Goal: Check status: Verify the current state of an ongoing process or item

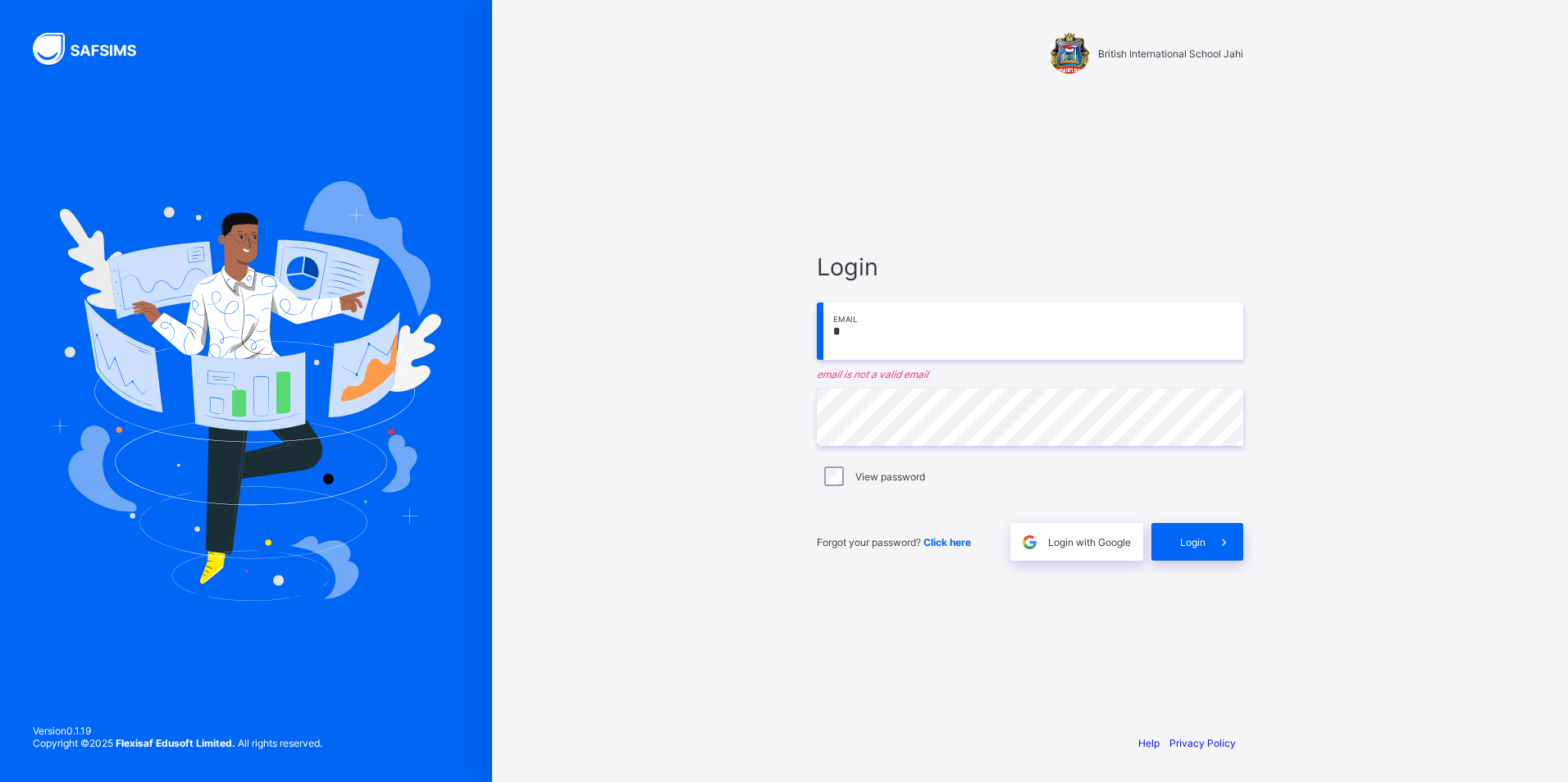
type input "**********"
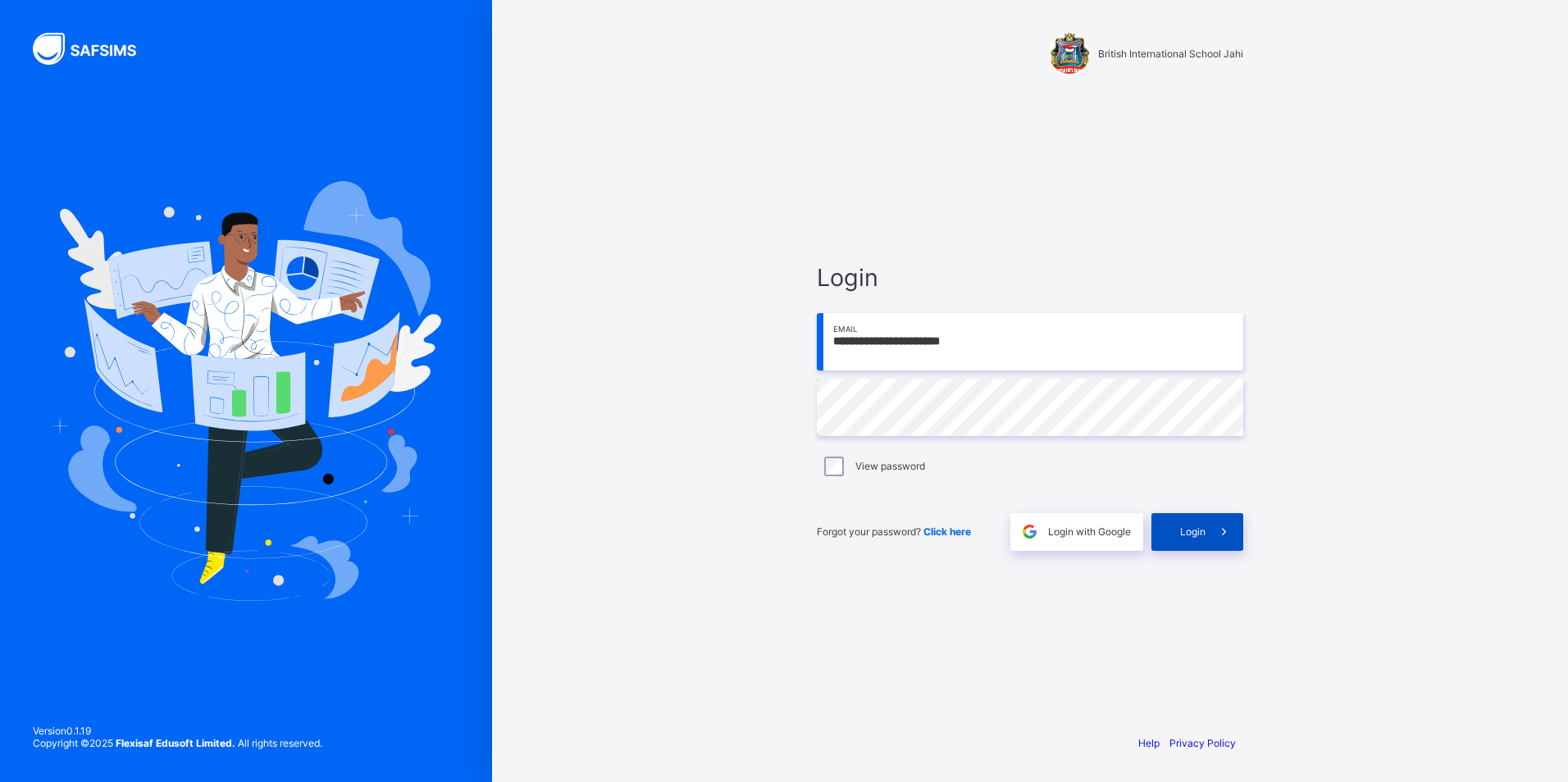
click at [1212, 528] on span at bounding box center [1225, 532] width 38 height 38
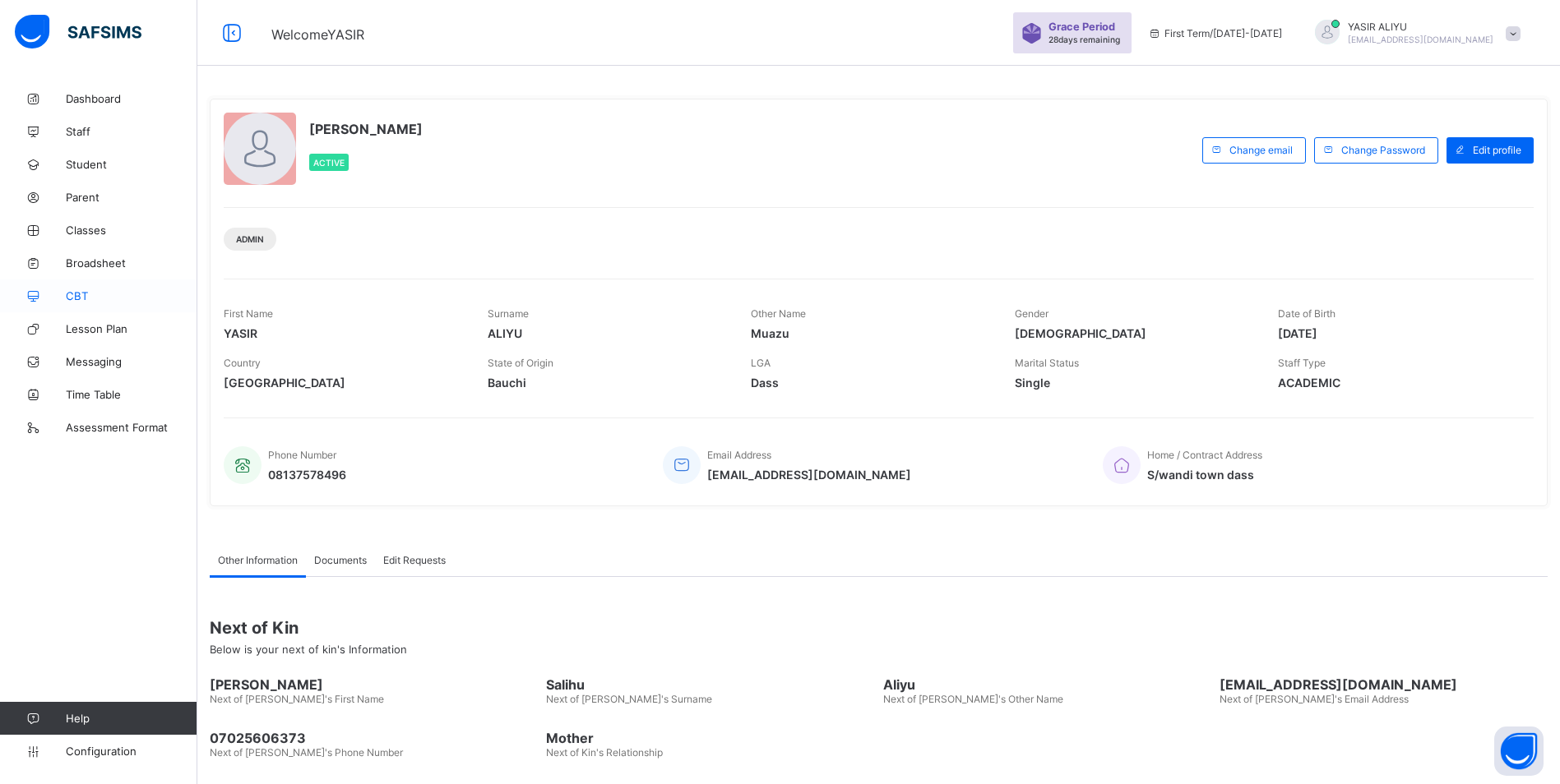
click at [85, 298] on span "CBT" at bounding box center [131, 296] width 131 height 13
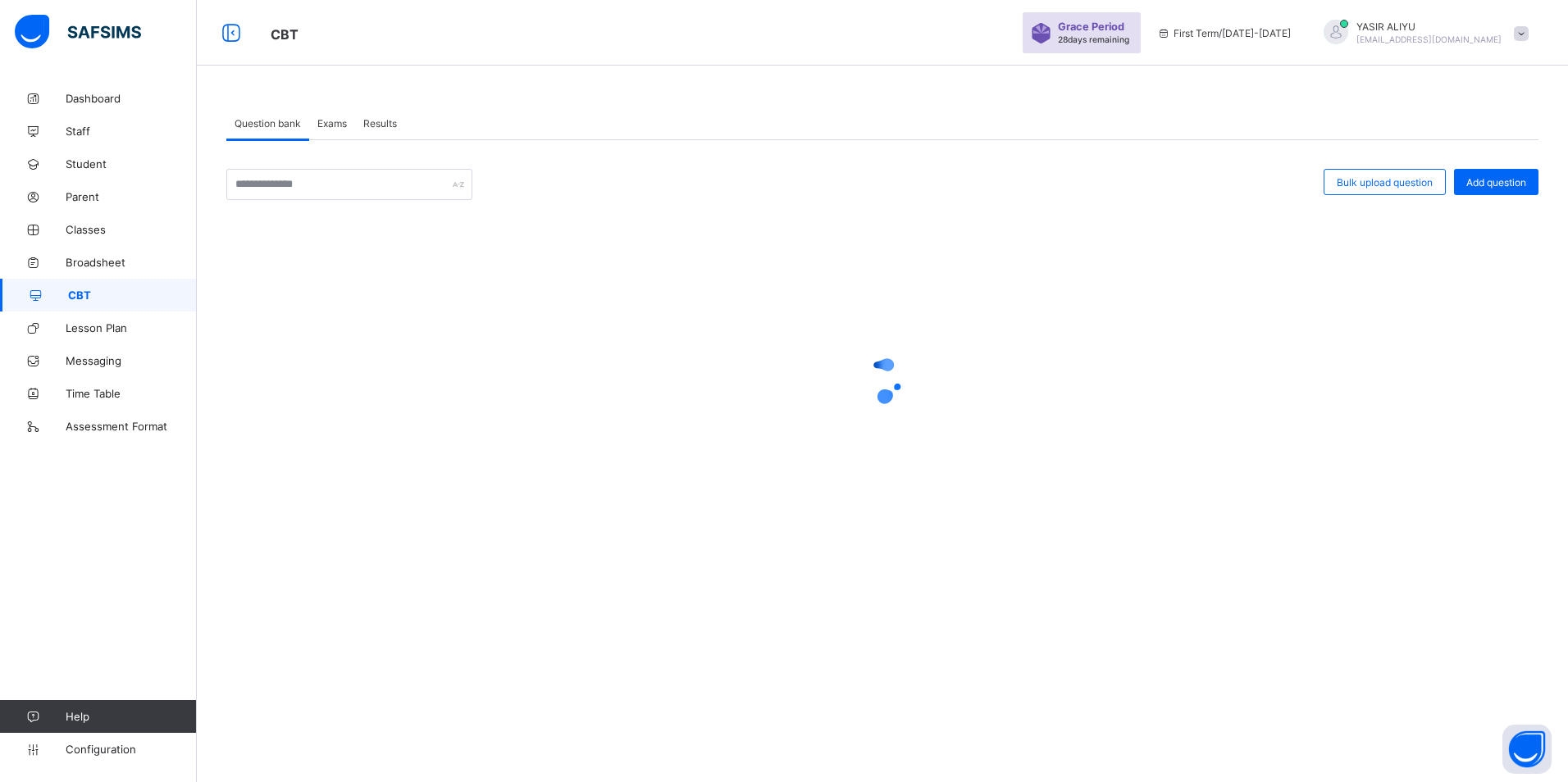
click at [381, 127] on span "Results" at bounding box center [380, 123] width 34 height 12
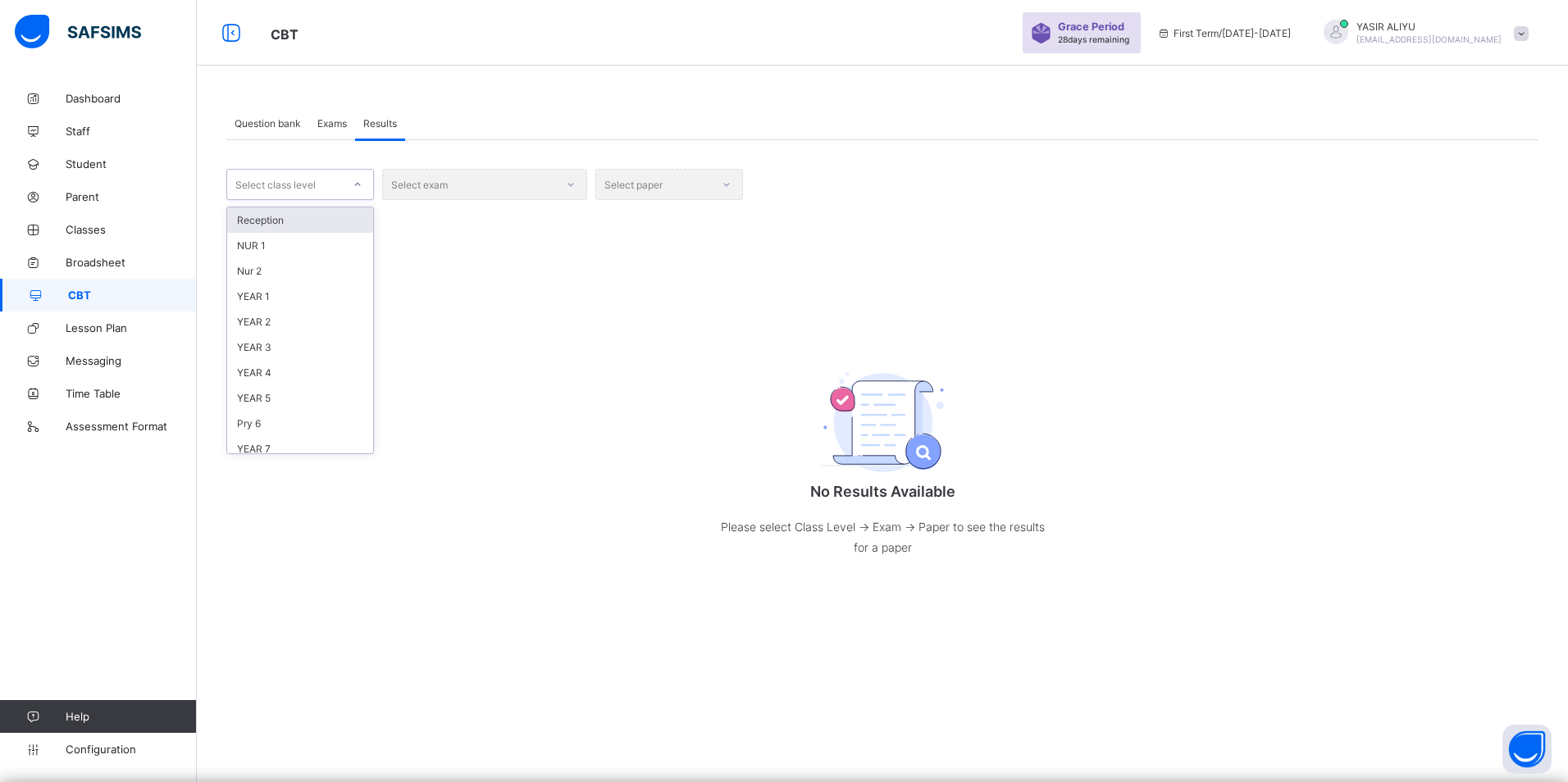
click at [363, 181] on div at bounding box center [357, 185] width 28 height 26
click at [275, 440] on div "YEAR 7" at bounding box center [300, 448] width 146 height 25
click at [449, 189] on div "Select exam" at bounding box center [485, 185] width 205 height 31
click at [545, 184] on div "Select exam" at bounding box center [485, 185] width 205 height 31
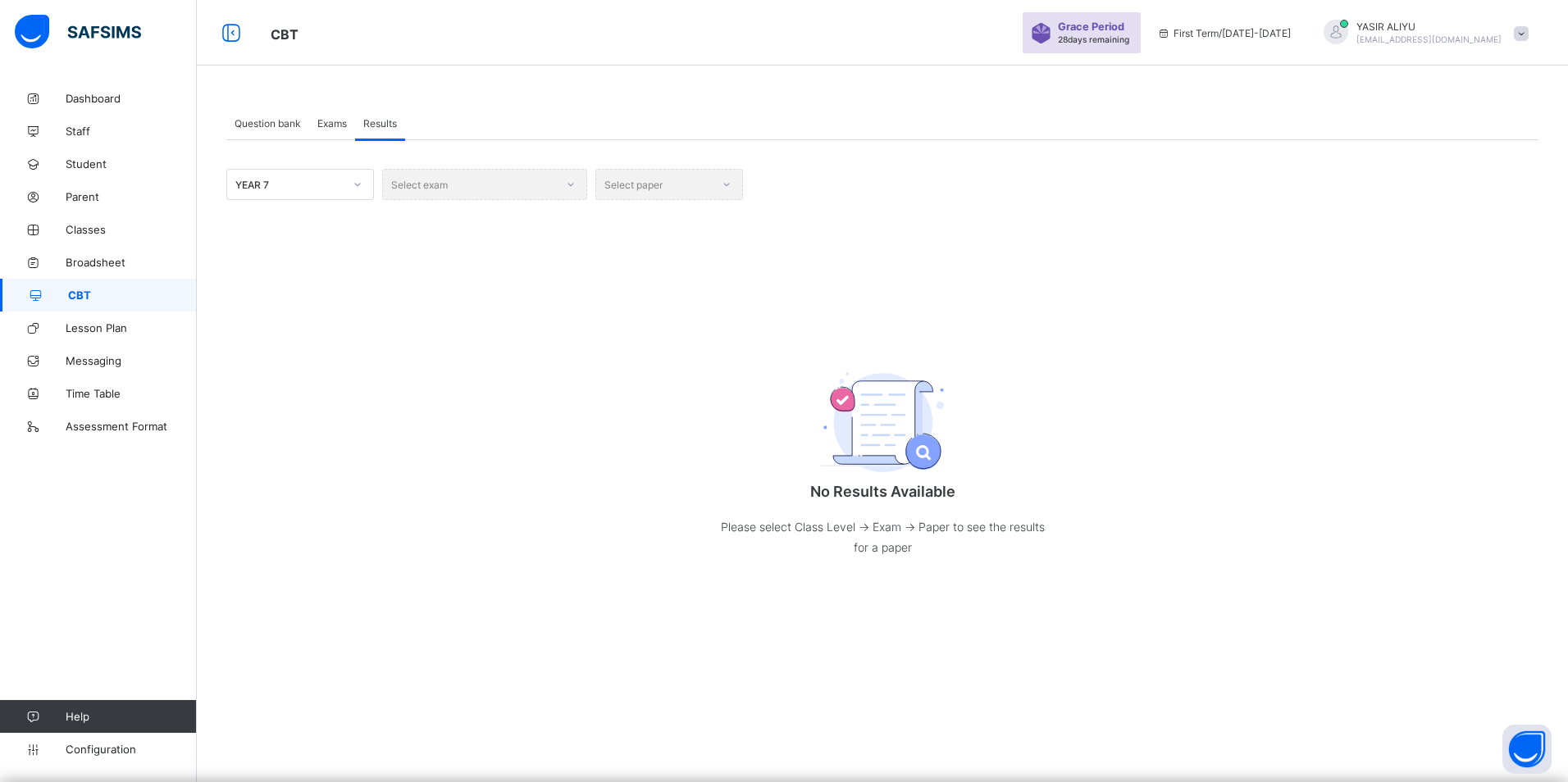
click at [535, 180] on div "Select exam" at bounding box center [485, 185] width 205 height 31
click at [423, 188] on div "Select exam" at bounding box center [485, 185] width 205 height 31
click at [423, 186] on div "Select exam" at bounding box center [485, 185] width 205 height 31
click at [571, 186] on div "Select exam" at bounding box center [485, 185] width 205 height 31
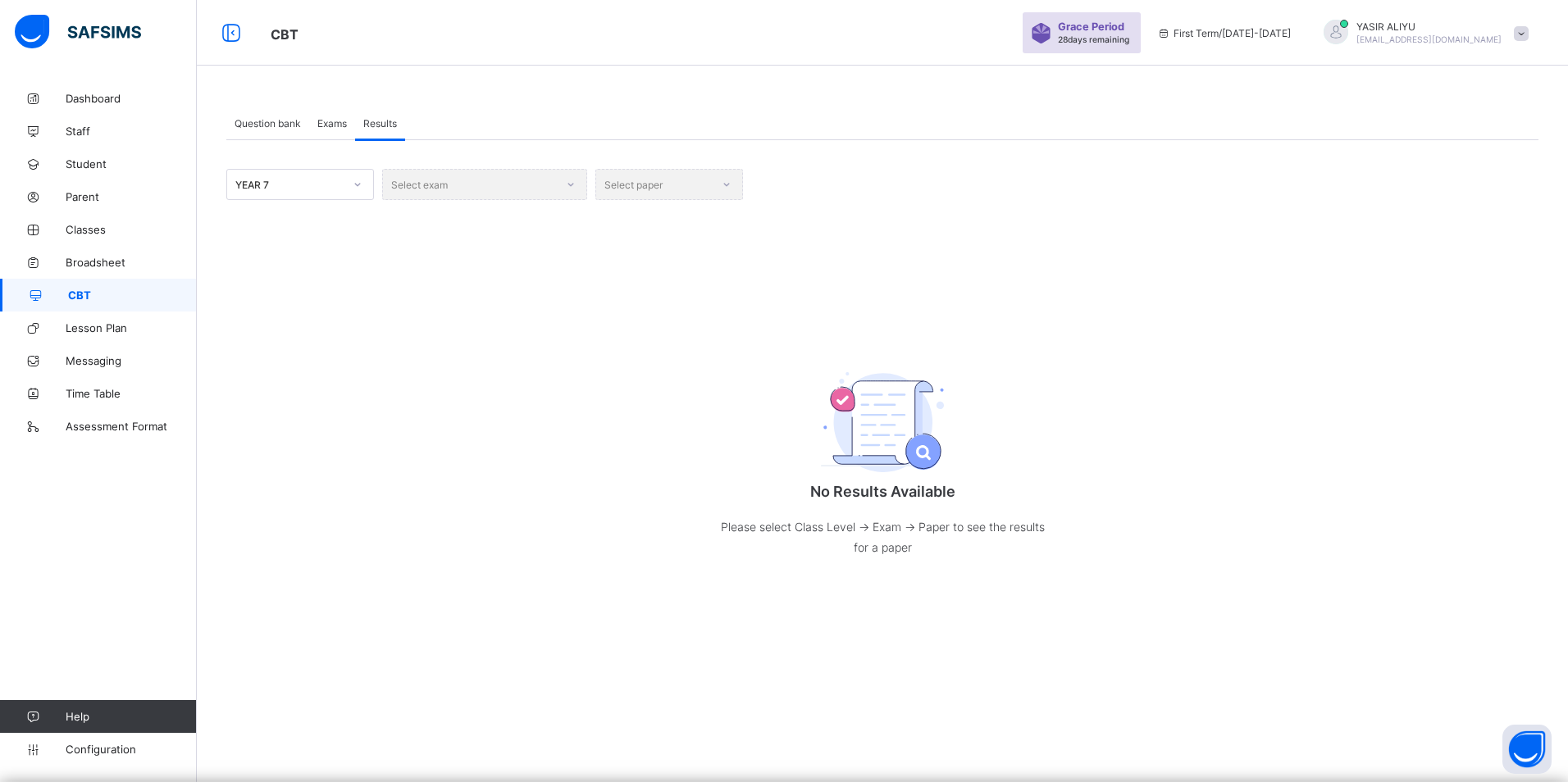
click at [731, 183] on div "Select paper" at bounding box center [670, 185] width 147 height 31
click at [358, 184] on icon at bounding box center [357, 184] width 10 height 16
click at [265, 429] on div "YEAR 7" at bounding box center [300, 432] width 146 height 25
click at [536, 188] on div "Select exam" at bounding box center [485, 185] width 205 height 31
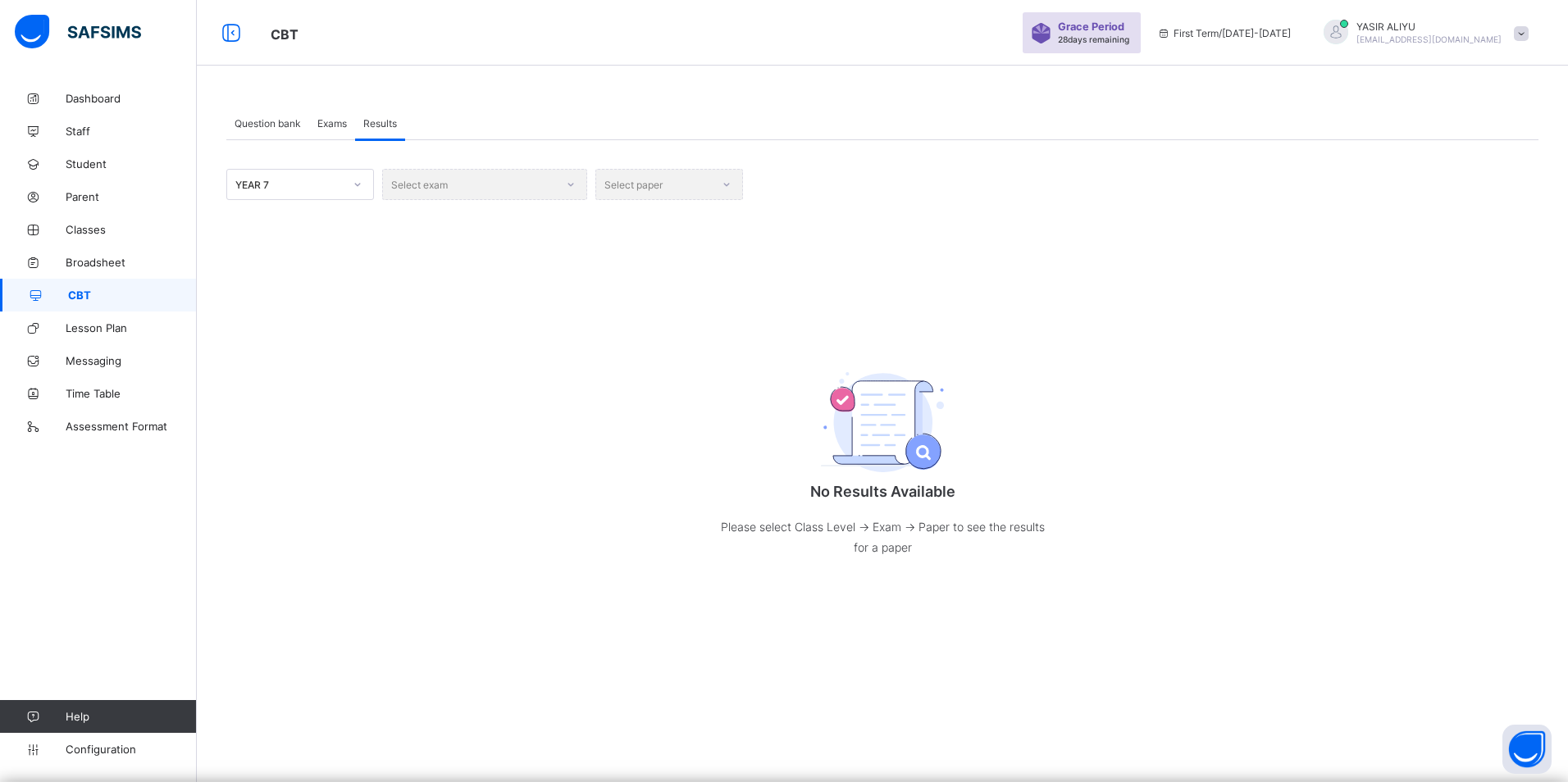
click at [536, 188] on div "Select exam" at bounding box center [485, 185] width 205 height 31
click at [536, 187] on div "Select exam" at bounding box center [485, 185] width 205 height 31
click at [569, 185] on div "Select exam" at bounding box center [485, 185] width 205 height 31
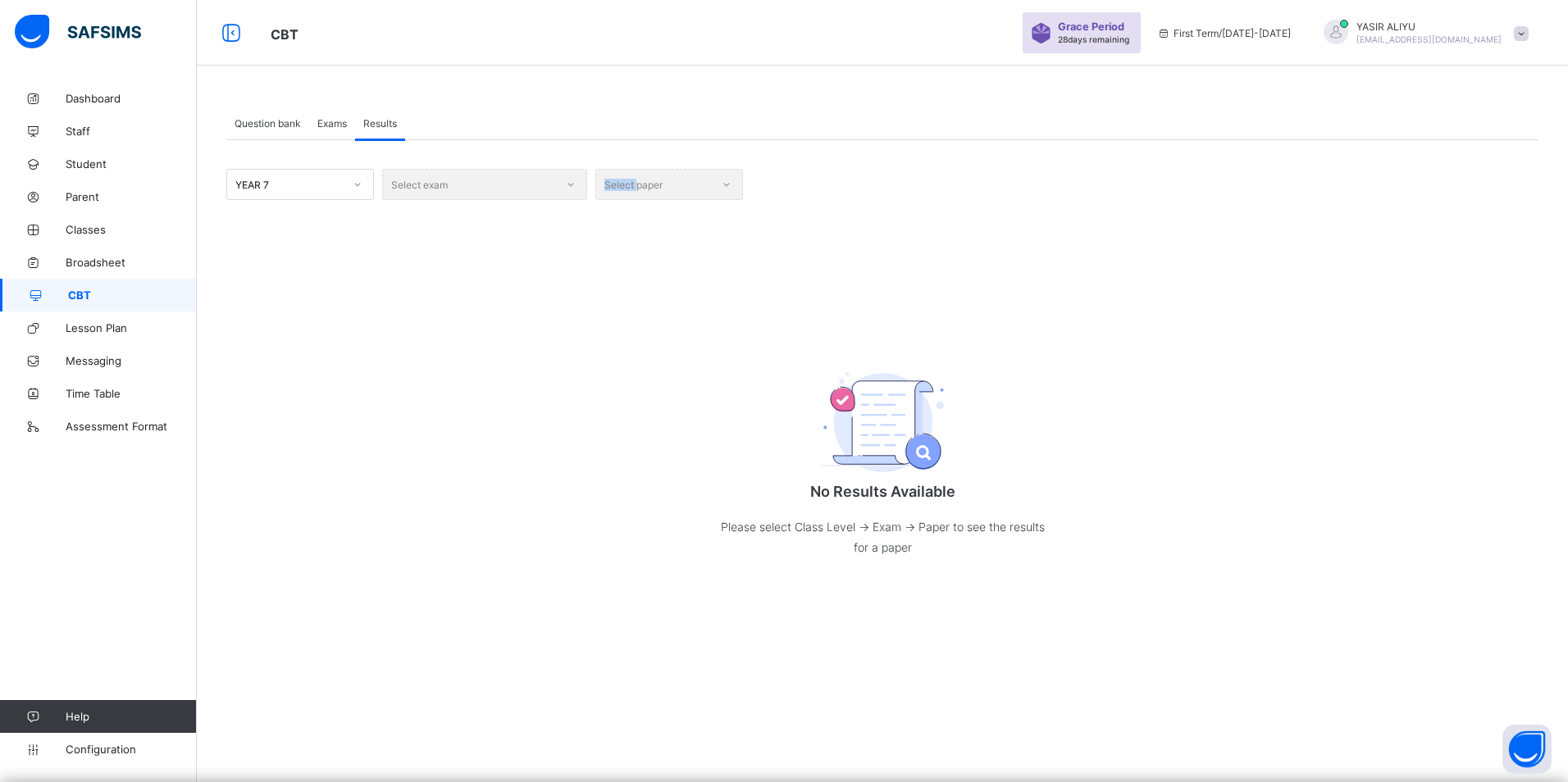
click at [569, 185] on div "Select exam" at bounding box center [485, 185] width 205 height 31
drag, startPoint x: 569, startPoint y: 185, endPoint x: 461, endPoint y: 184, distance: 108.0
click at [461, 184] on div "Select exam" at bounding box center [485, 185] width 205 height 31
click at [454, 181] on div "Select exam" at bounding box center [485, 185] width 205 height 31
click at [335, 114] on div "Exams" at bounding box center [332, 123] width 46 height 33
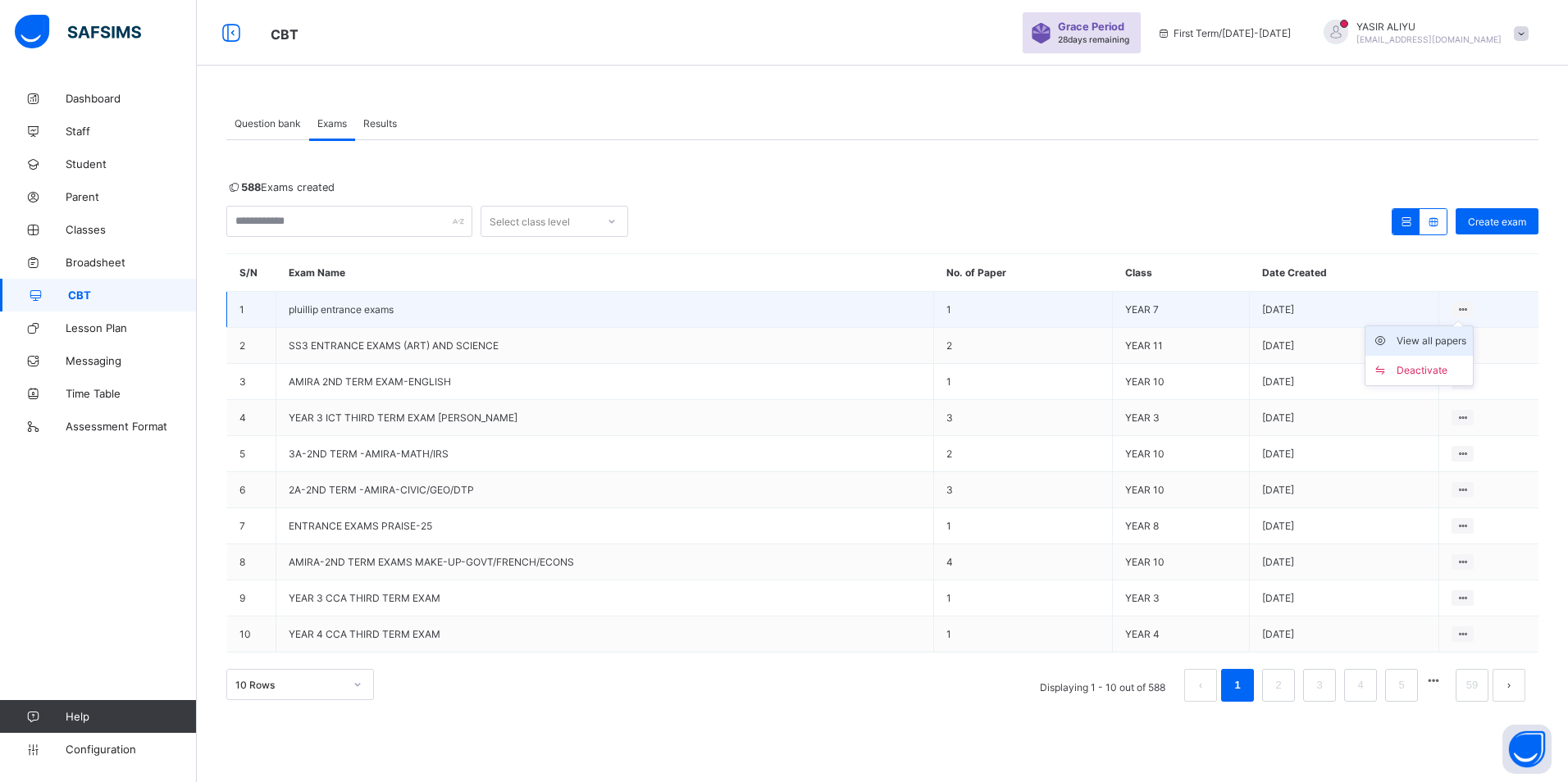
click at [1412, 336] on div "View all papers" at bounding box center [1432, 341] width 69 height 16
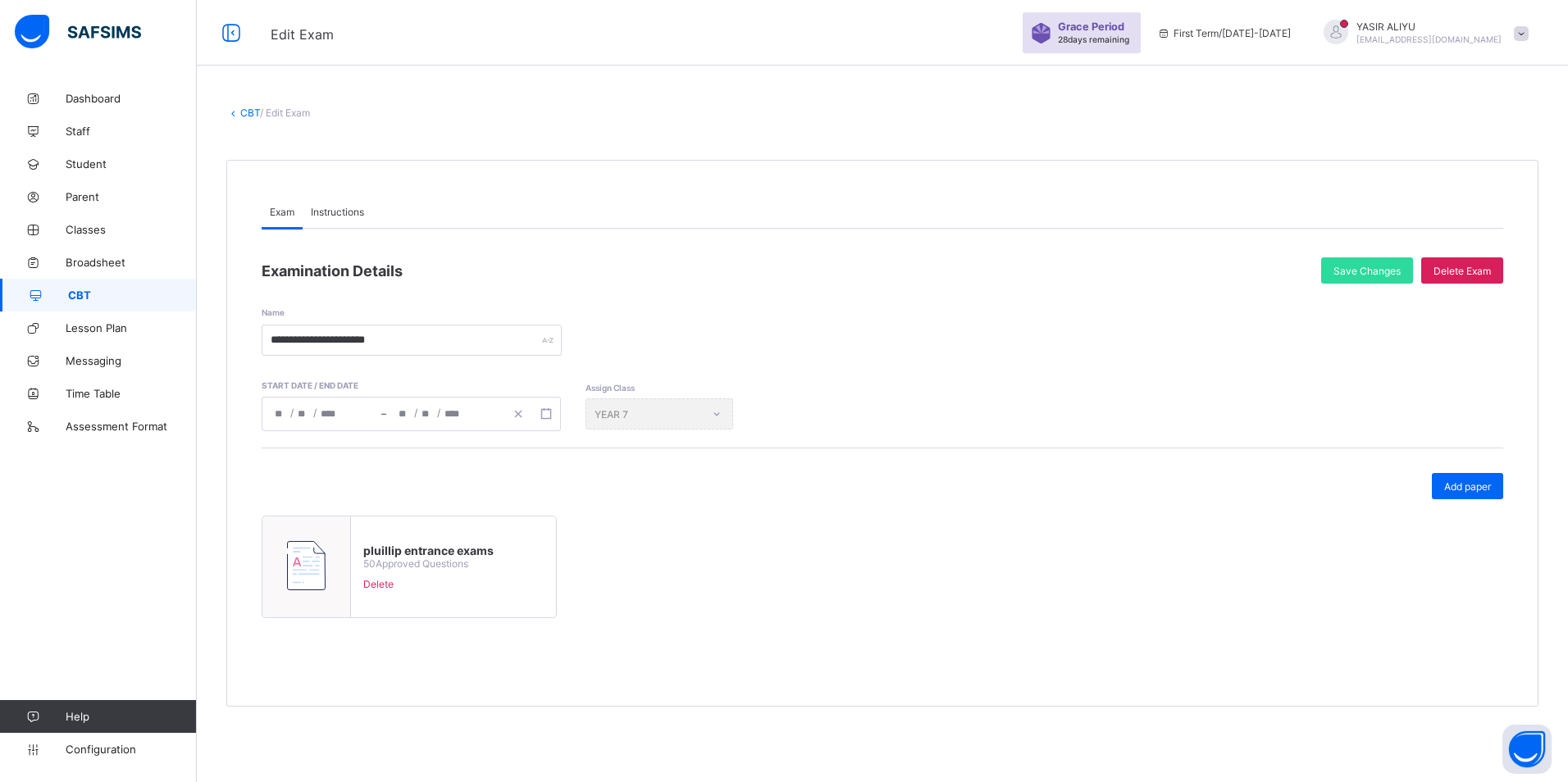
click at [240, 114] on link "CBT" at bounding box center [250, 113] width 20 height 12
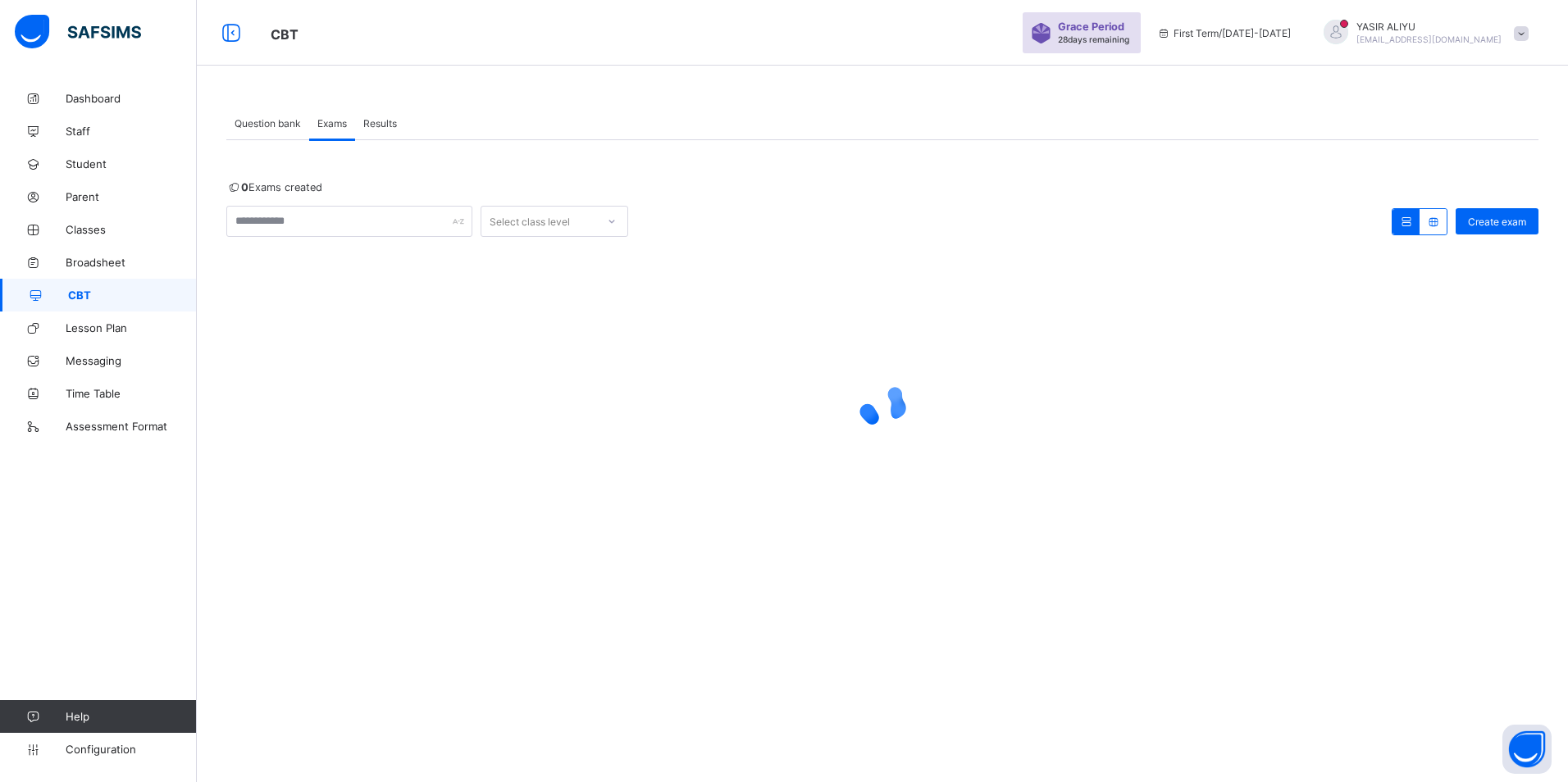
click at [376, 121] on span "Results" at bounding box center [380, 123] width 34 height 12
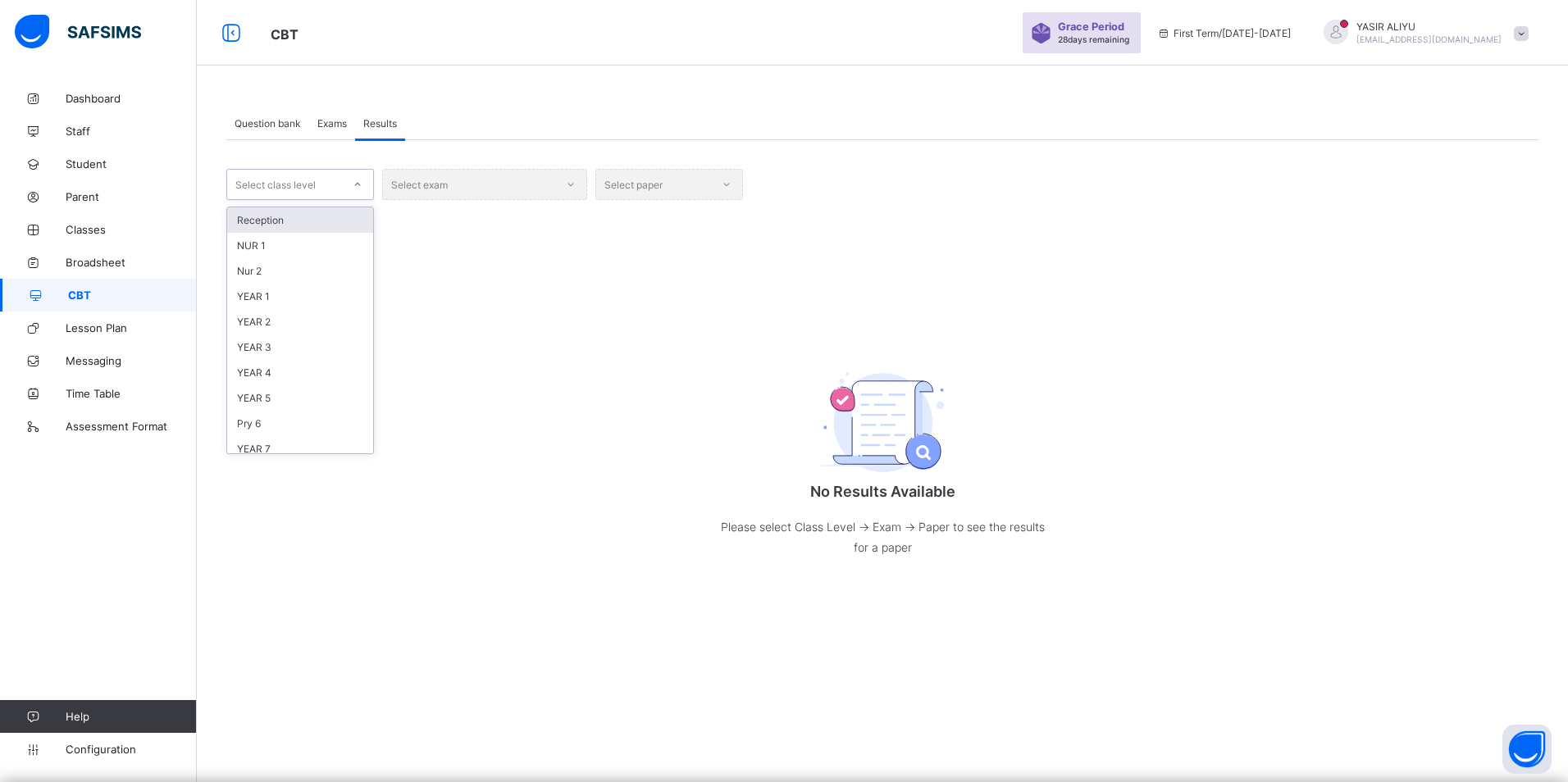
click at [293, 187] on div "Select class level" at bounding box center [275, 185] width 81 height 31
click at [278, 444] on div "YEAR 7" at bounding box center [300, 448] width 146 height 25
click at [523, 179] on div "Select exam" at bounding box center [485, 185] width 205 height 31
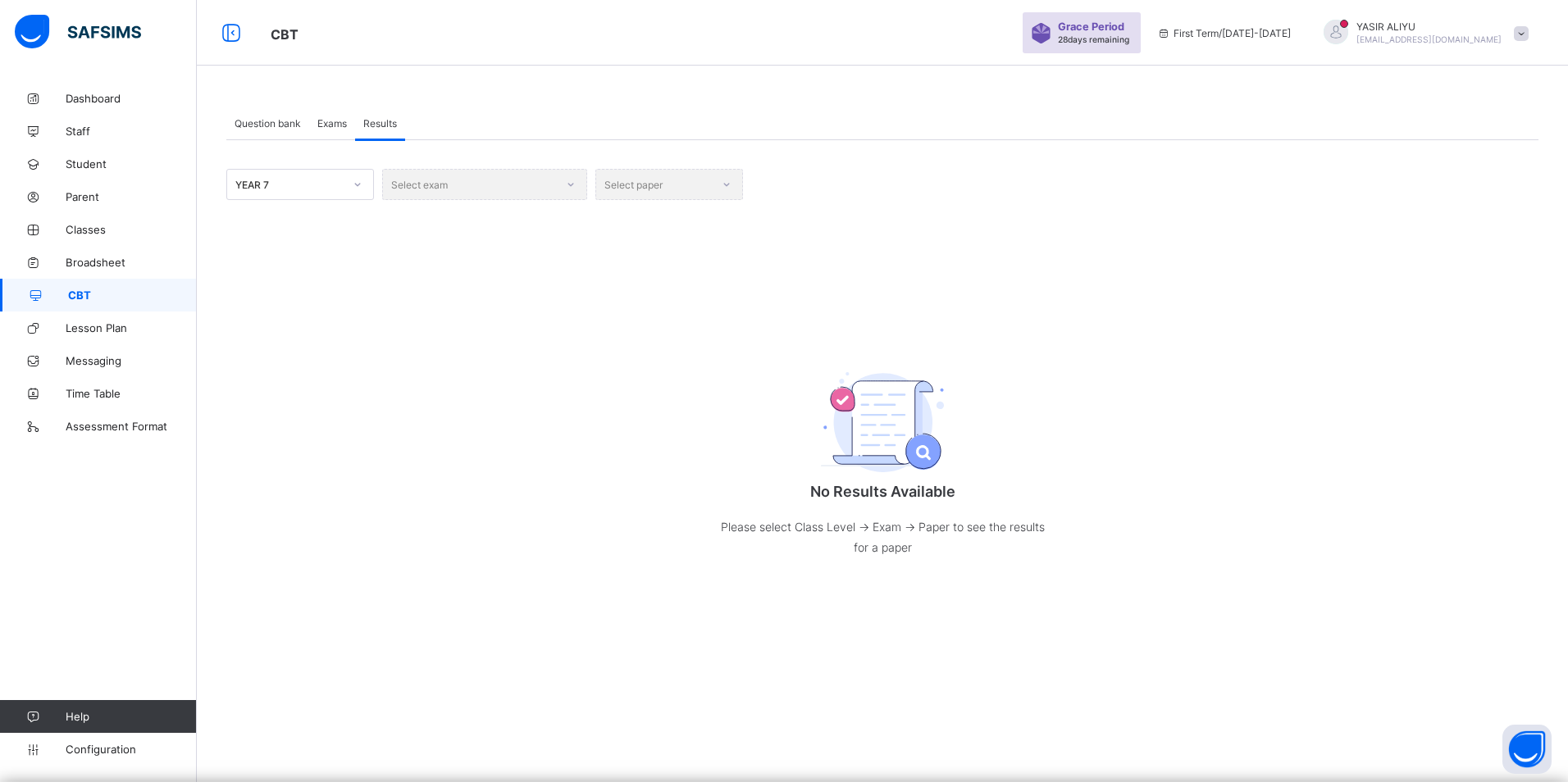
drag, startPoint x: 523, startPoint y: 179, endPoint x: 575, endPoint y: 185, distance: 52.3
click at [575, 185] on div "Select exam" at bounding box center [485, 185] width 205 height 31
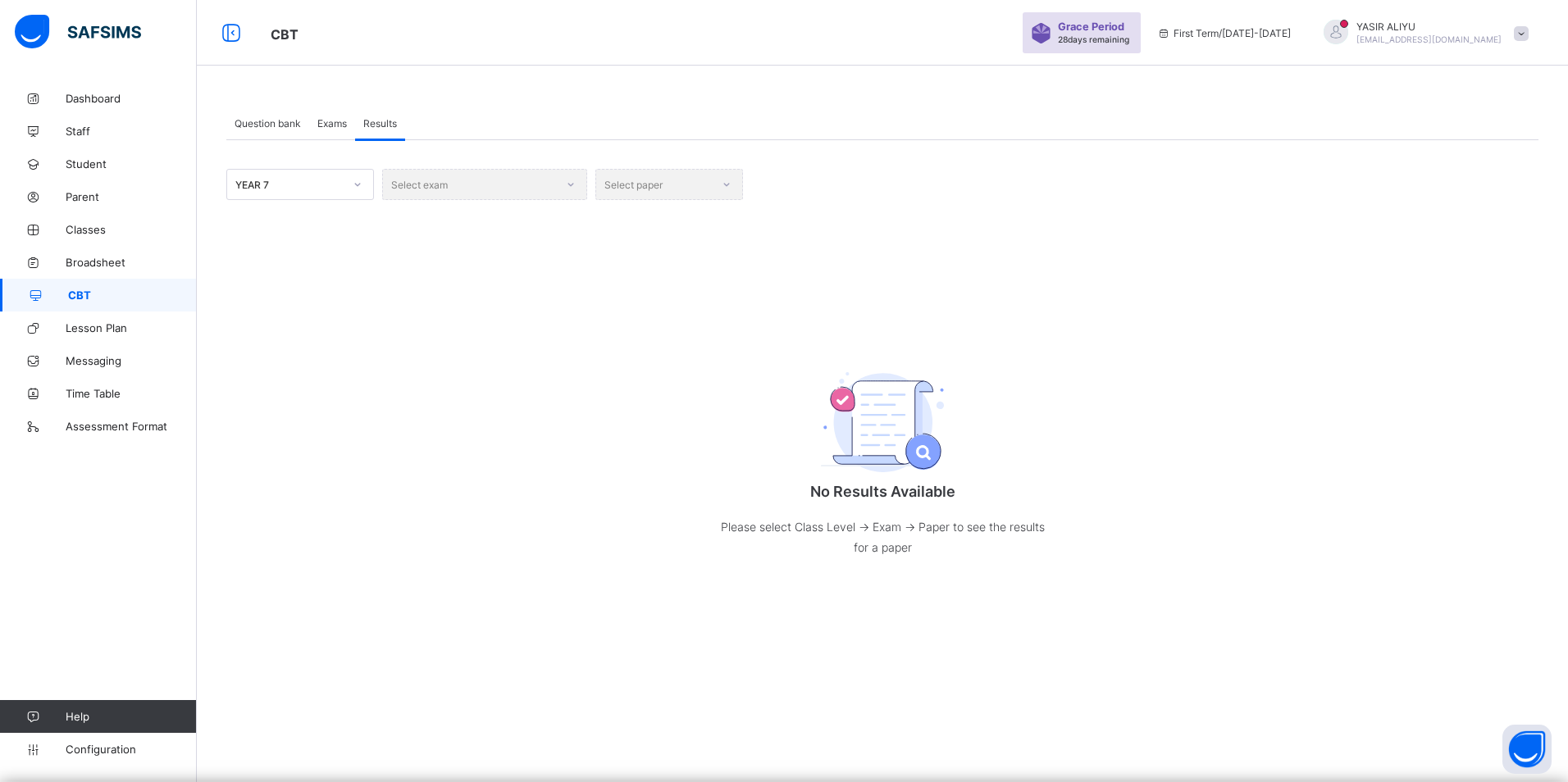
click at [473, 181] on div "Select exam" at bounding box center [485, 185] width 205 height 31
click at [448, 181] on div "Select exam" at bounding box center [485, 185] width 205 height 31
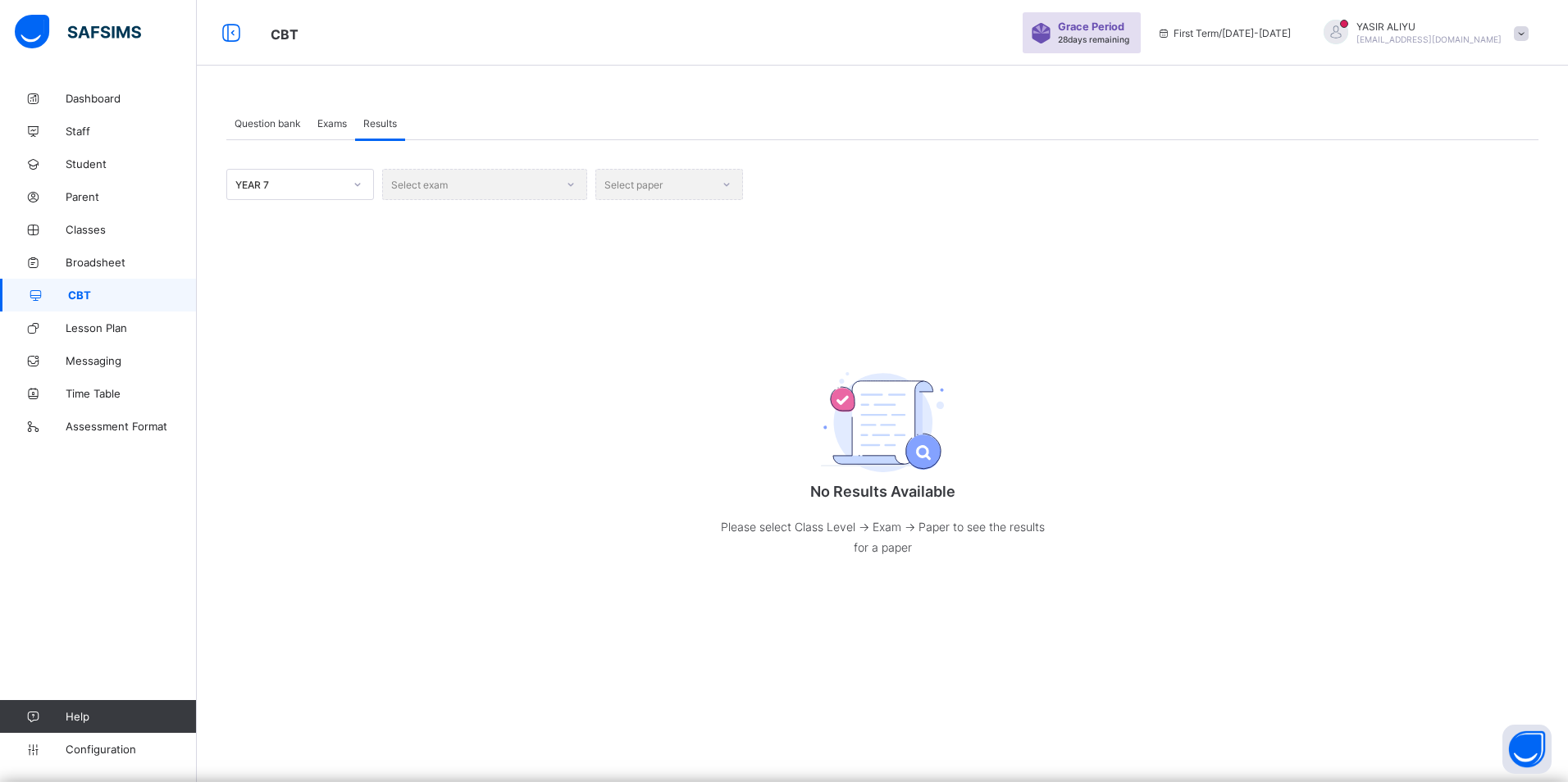
click at [441, 184] on div "Select exam" at bounding box center [485, 185] width 205 height 31
drag, startPoint x: 441, startPoint y: 184, endPoint x: 569, endPoint y: 187, distance: 128.0
click at [569, 187] on div "Select exam" at bounding box center [485, 185] width 205 height 31
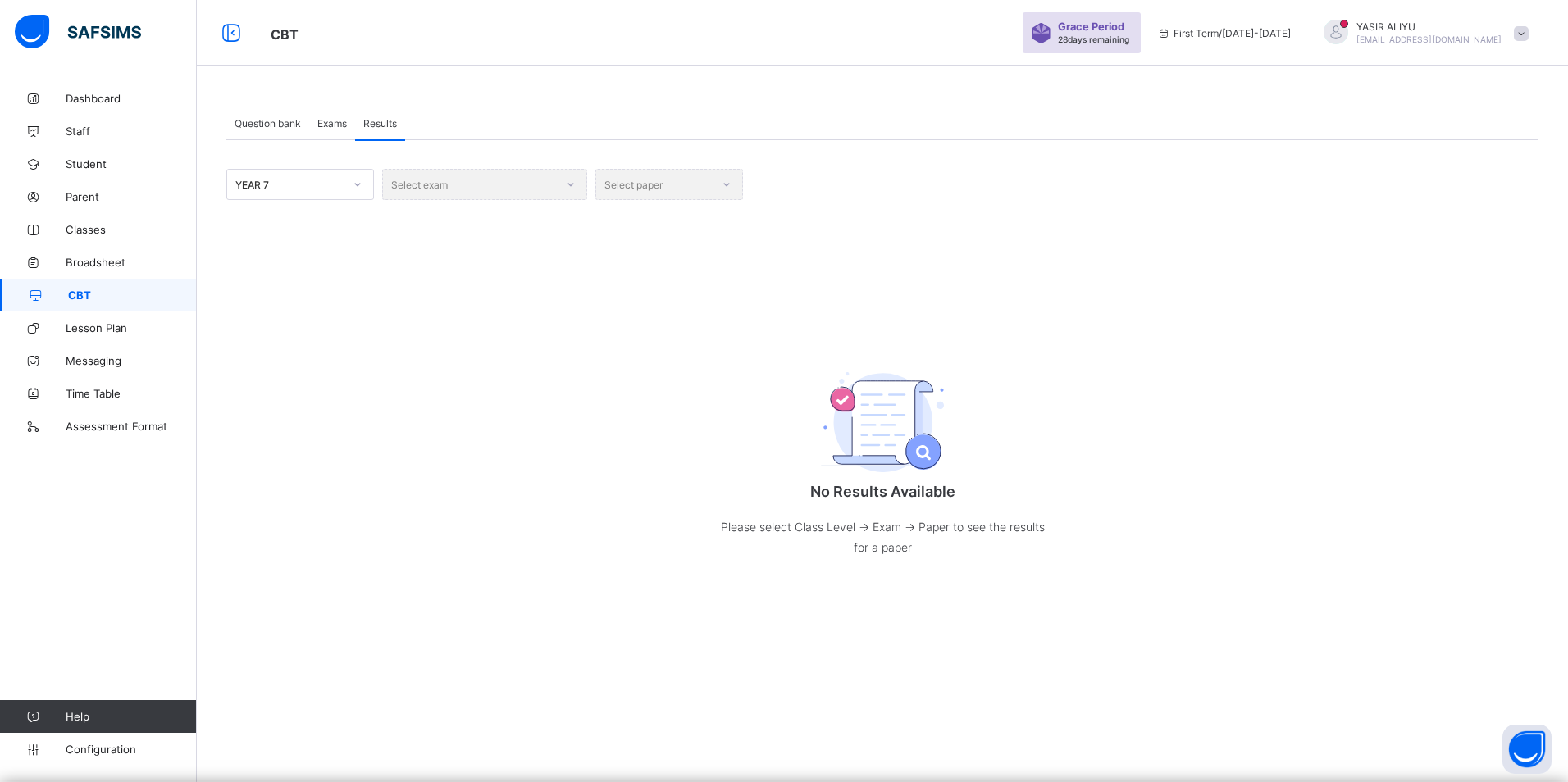
click at [570, 186] on div "Select exam" at bounding box center [485, 185] width 205 height 31
click at [270, 119] on span "Question bank" at bounding box center [267, 123] width 67 height 12
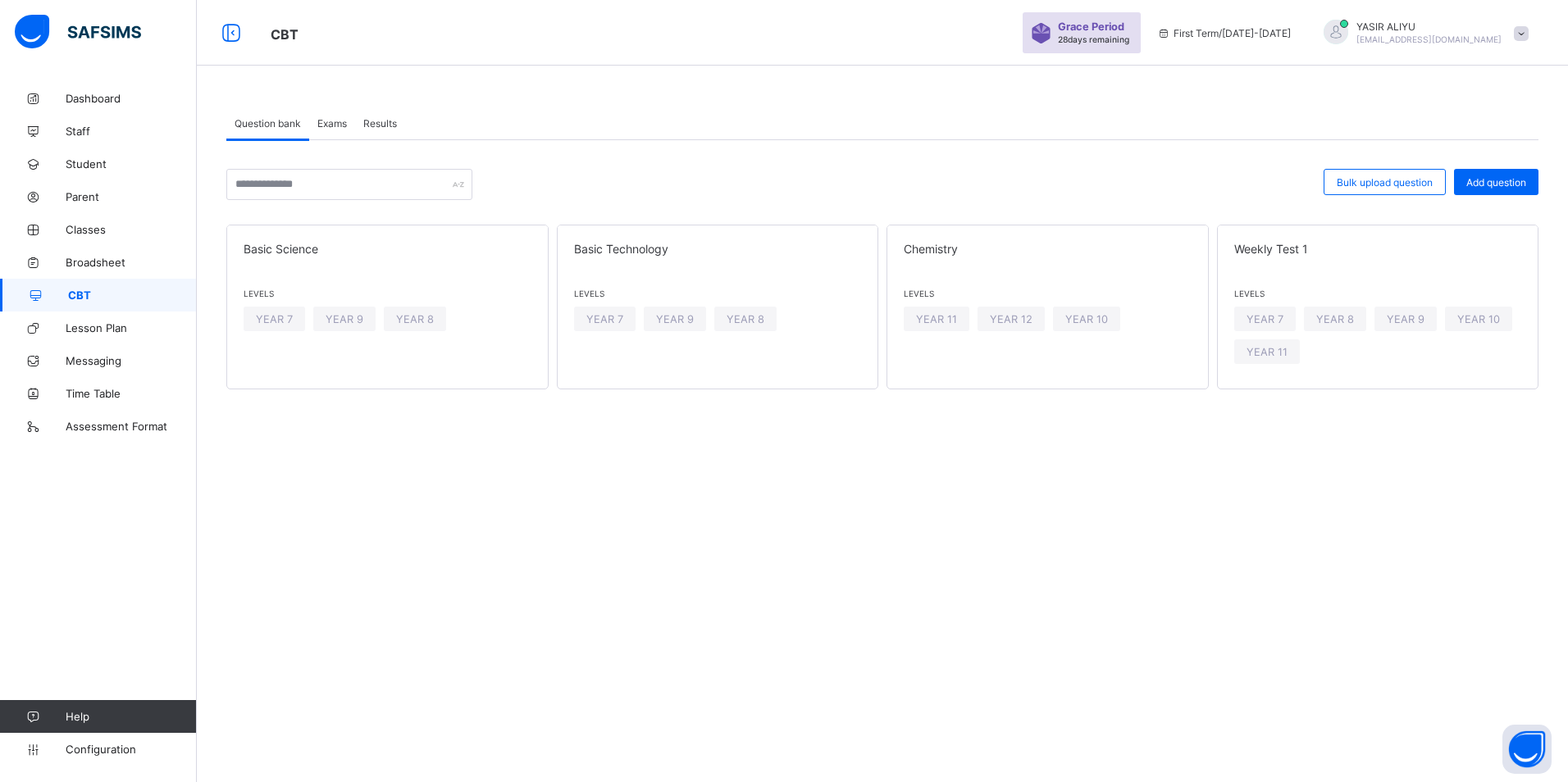
click at [330, 122] on span "Exams" at bounding box center [332, 123] width 29 height 12
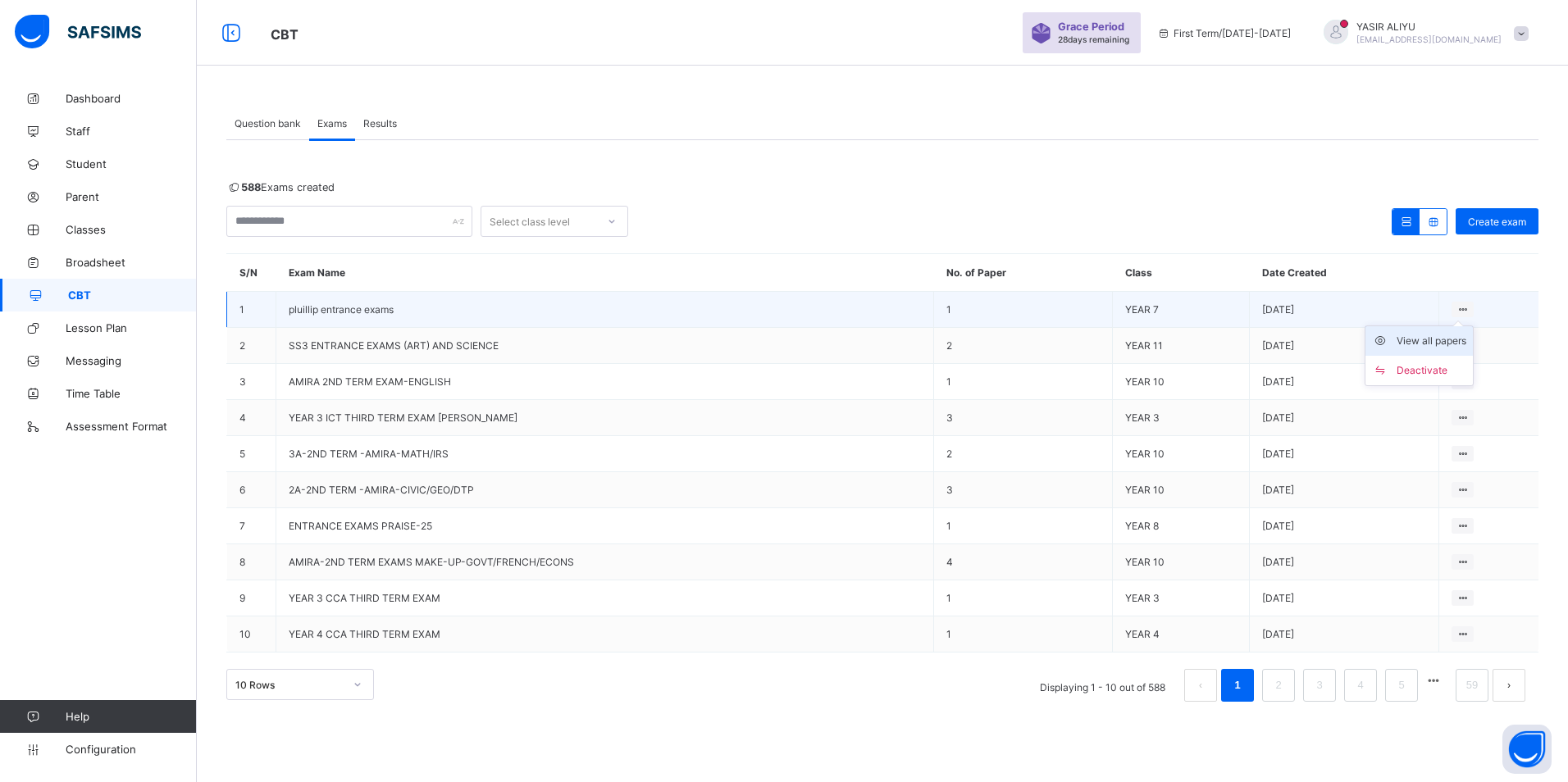
click at [1433, 339] on div "View all papers" at bounding box center [1432, 341] width 69 height 16
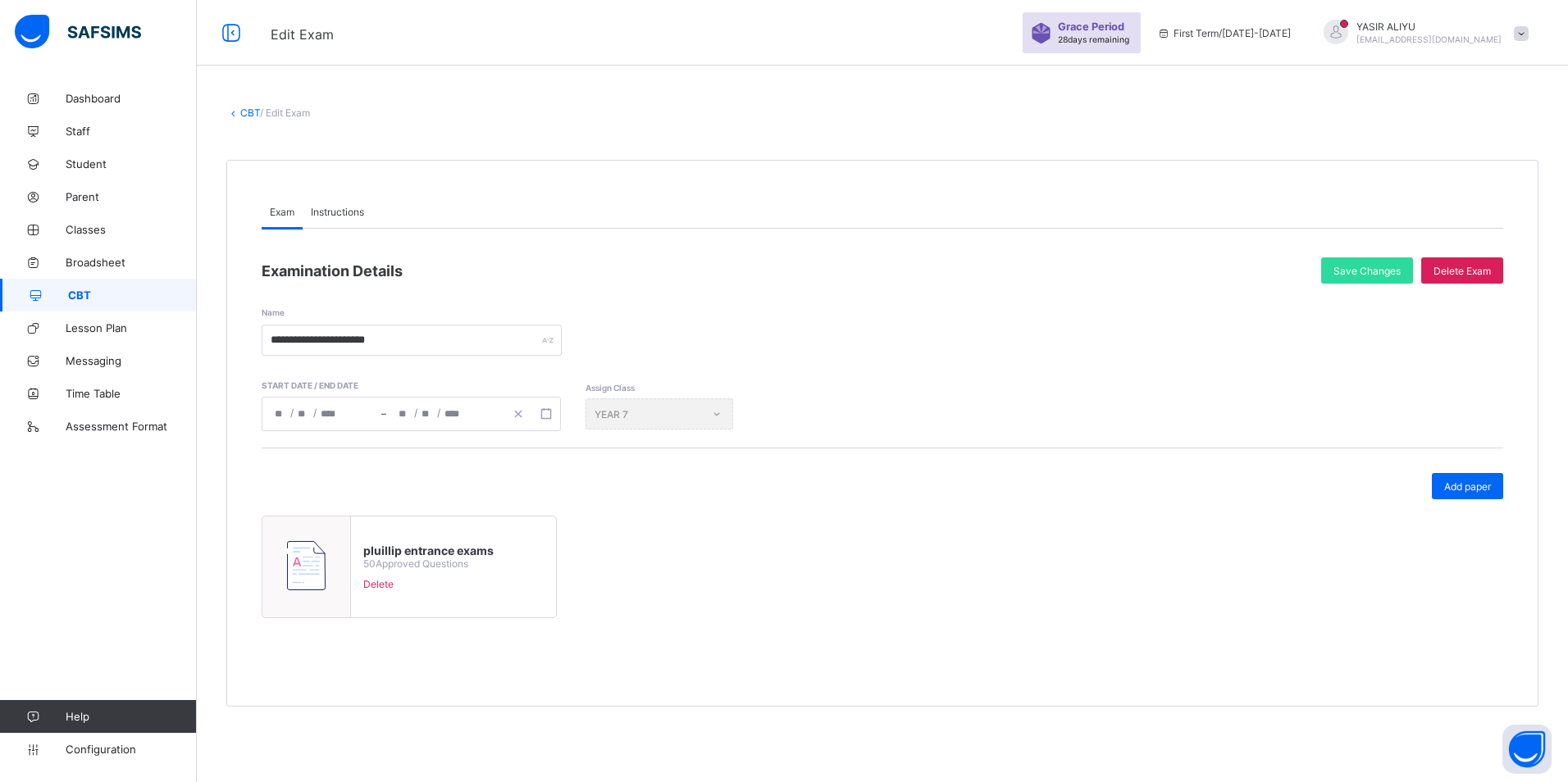
click at [320, 575] on img at bounding box center [306, 565] width 38 height 49
type input "**********"
type input "*"
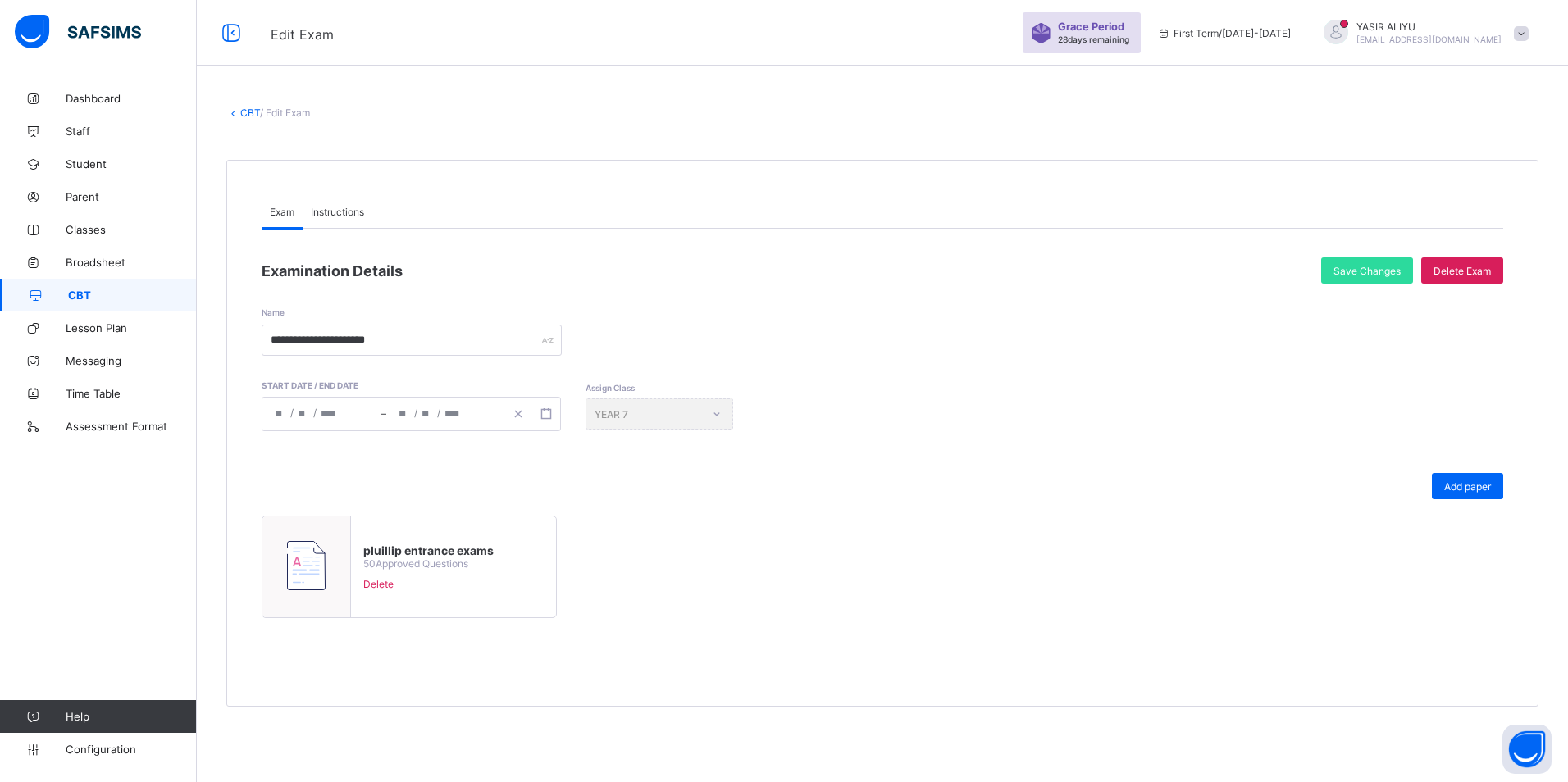
type input "****"
type input "**********"
type input "*"
type input "**"
type input "****"
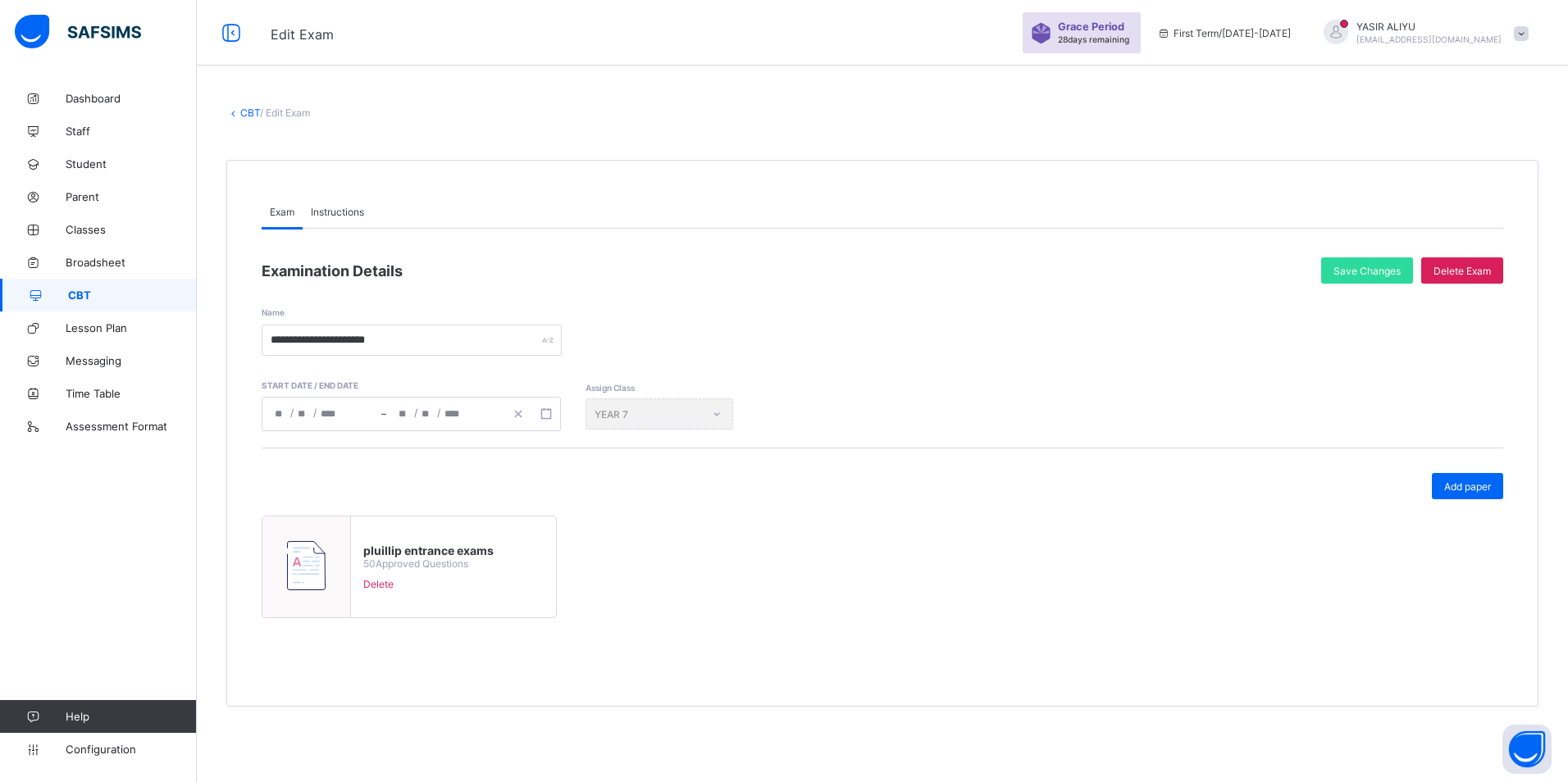
type input "**"
type input "*"
type input "**"
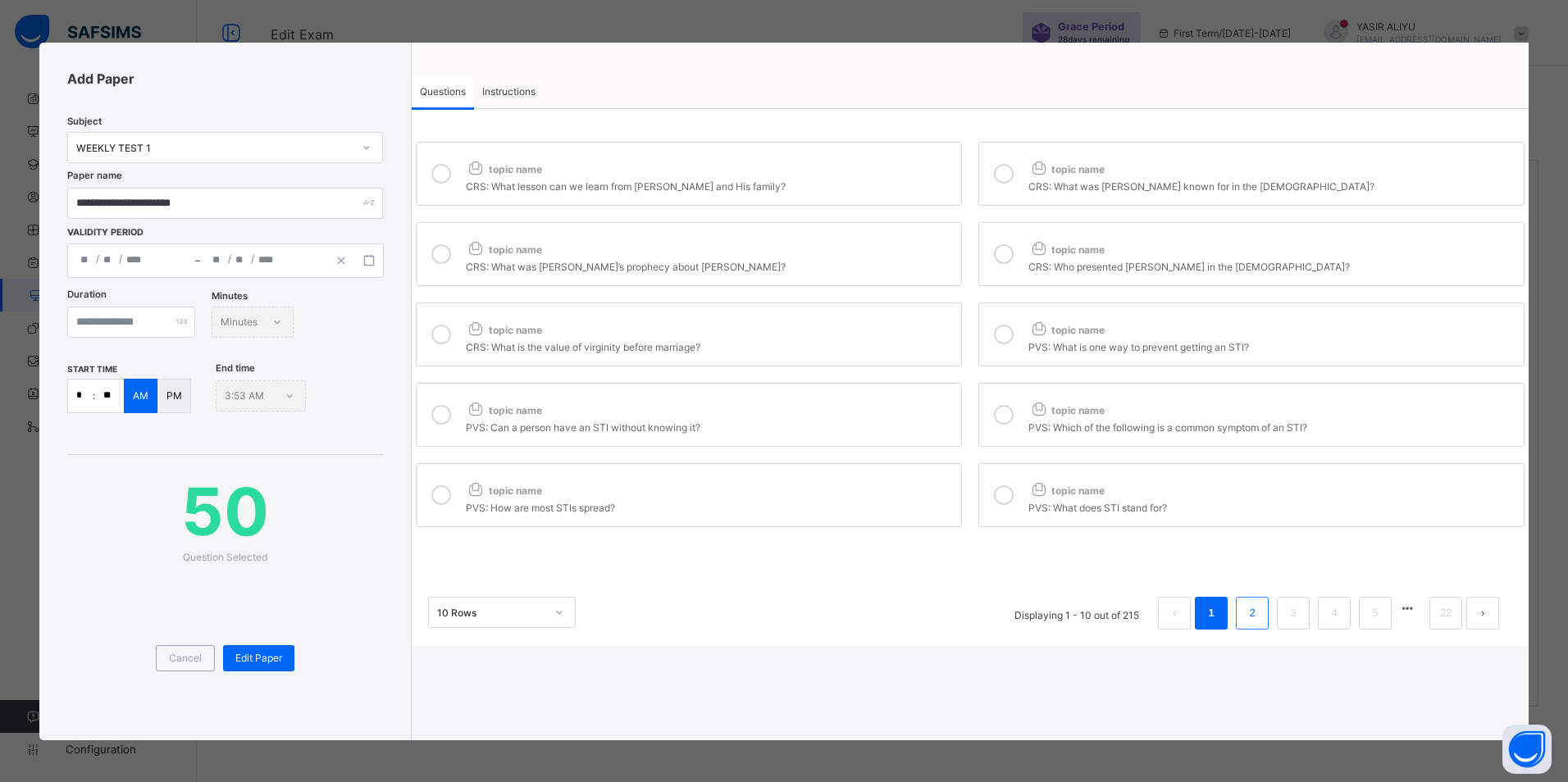
click at [1247, 614] on link "2" at bounding box center [1253, 613] width 16 height 22
click at [1304, 616] on li "3" at bounding box center [1293, 613] width 33 height 33
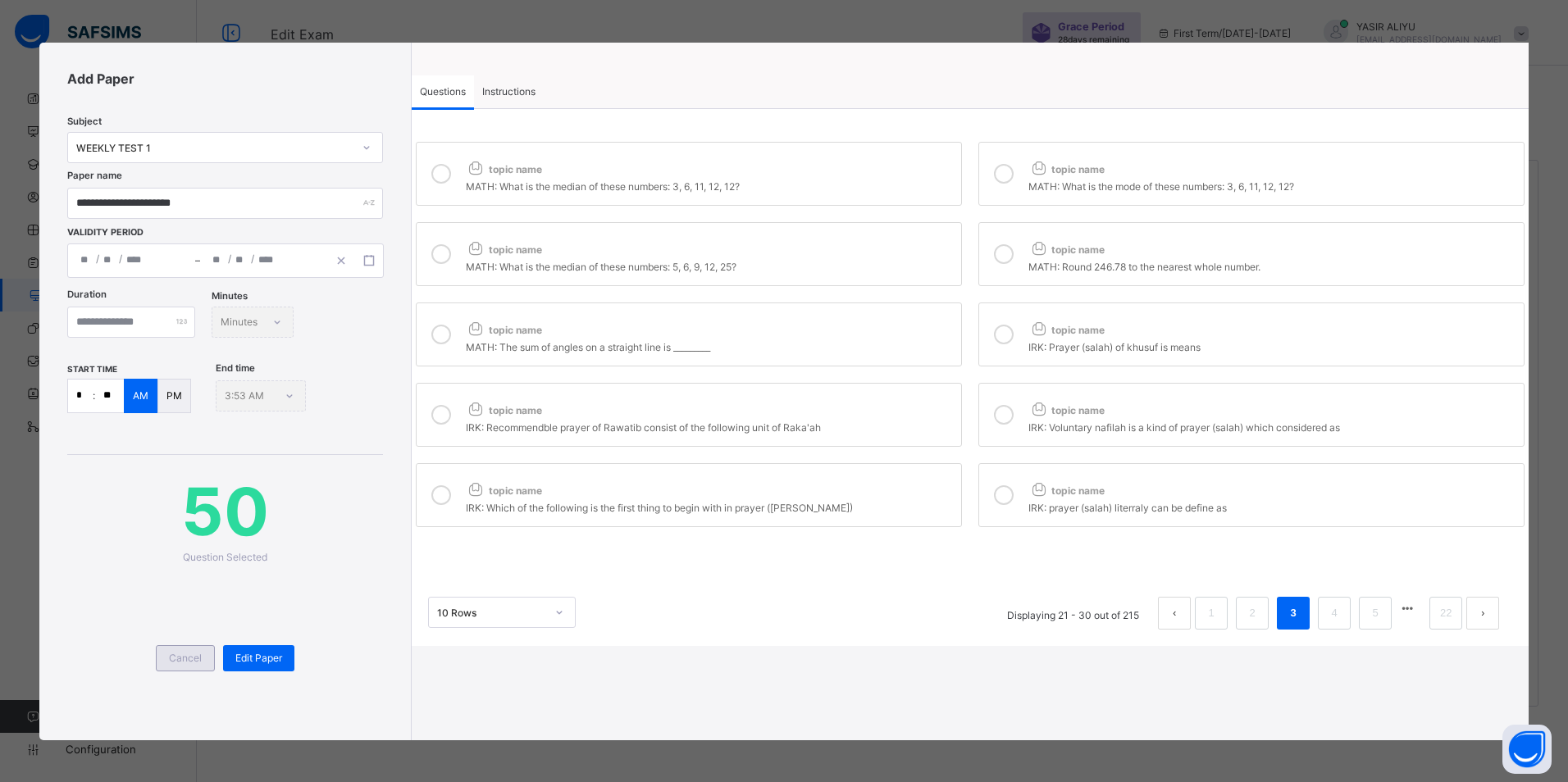
click at [184, 656] on span "Cancel" at bounding box center [186, 658] width 33 height 12
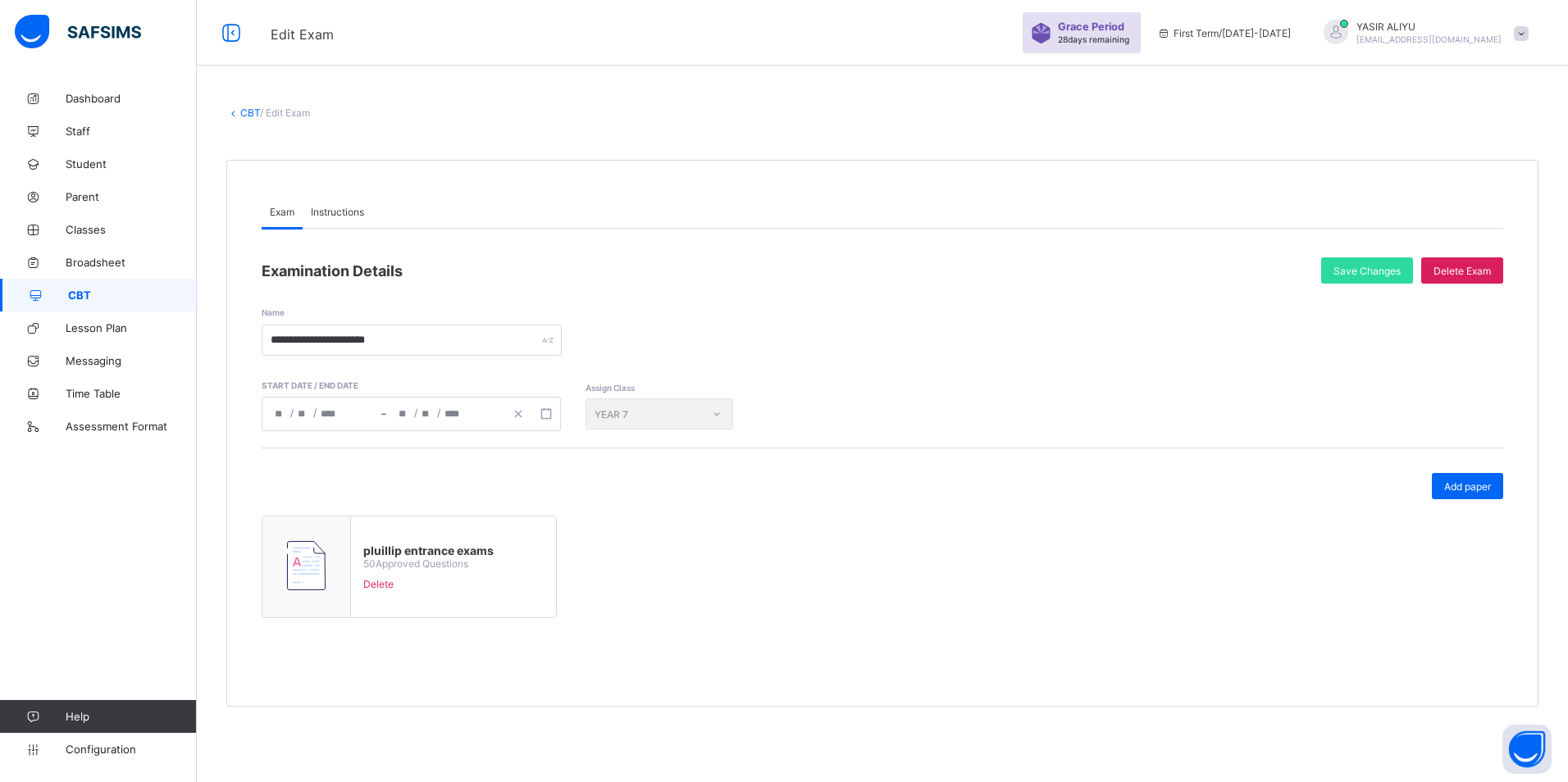
click at [243, 111] on link "CBT" at bounding box center [250, 113] width 20 height 12
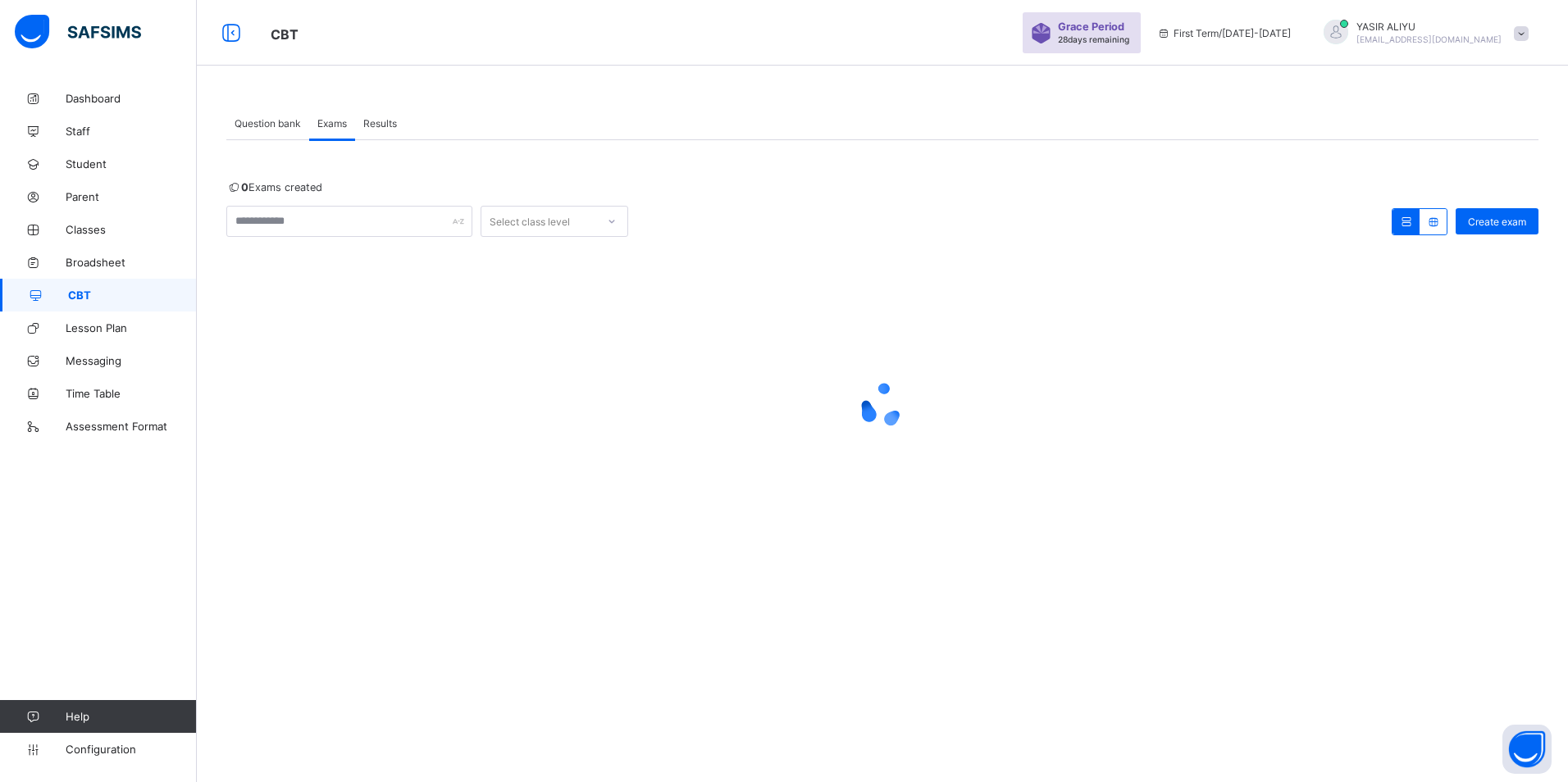
click at [383, 125] on span "Results" at bounding box center [380, 123] width 34 height 12
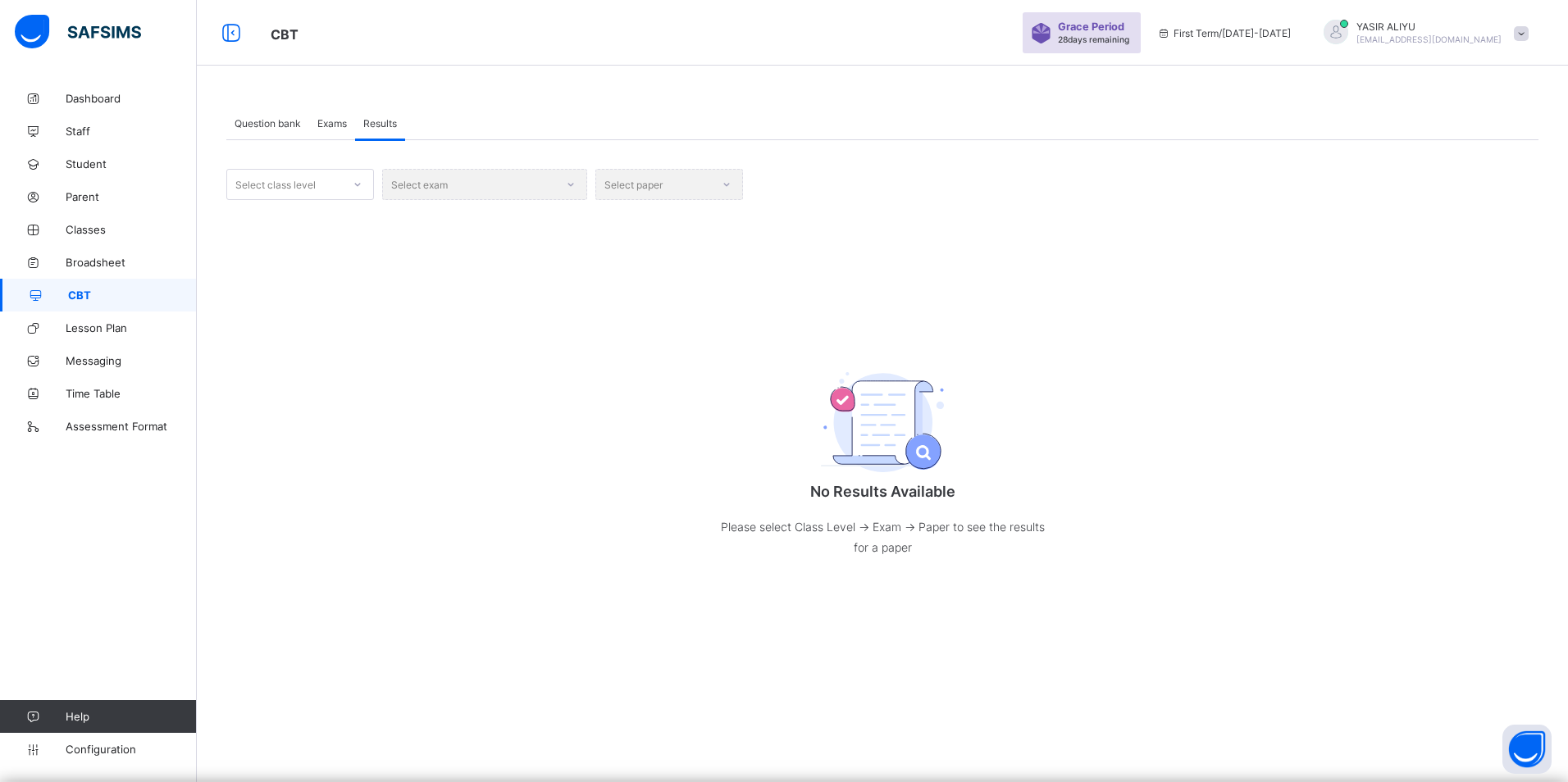
click at [313, 184] on div "Select class level" at bounding box center [275, 185] width 81 height 31
click at [265, 451] on div "YEAR 7" at bounding box center [300, 448] width 146 height 25
click at [500, 178] on div "Select exam" at bounding box center [485, 185] width 205 height 31
click at [469, 181] on div "Select exam" at bounding box center [485, 185] width 205 height 31
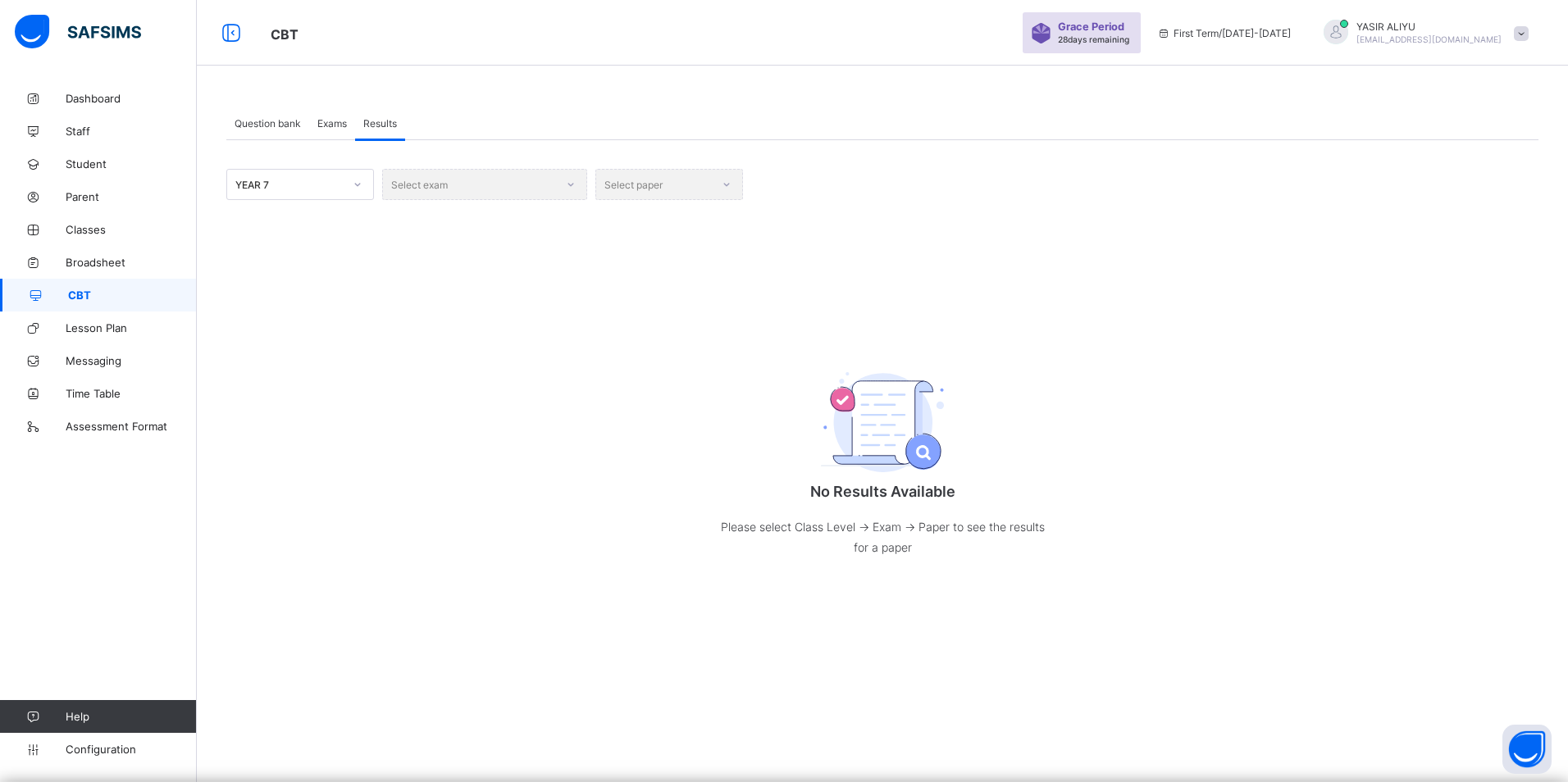
click at [568, 189] on div "Select exam" at bounding box center [485, 185] width 205 height 31
click at [476, 180] on div "Select exam" at bounding box center [485, 185] width 205 height 31
click at [570, 184] on div "Select exam" at bounding box center [485, 185] width 205 height 31
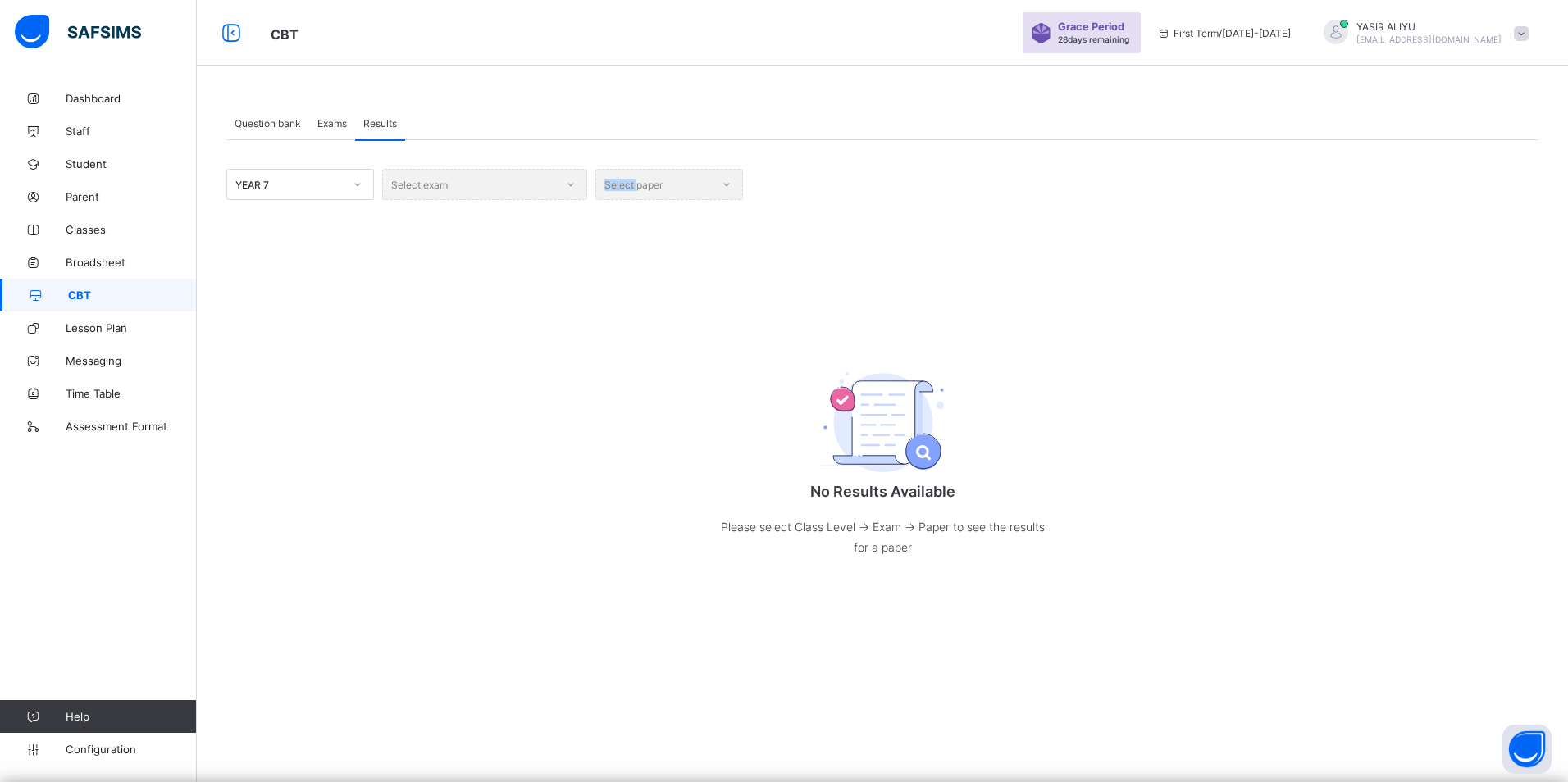
click at [570, 184] on div "Select exam" at bounding box center [485, 185] width 205 height 31
click at [571, 184] on div "Select exam" at bounding box center [485, 185] width 205 height 31
click at [572, 186] on div "Select exam" at bounding box center [485, 185] width 205 height 31
click at [572, 188] on div "Select exam" at bounding box center [485, 185] width 205 height 31
click at [566, 188] on div "Select exam" at bounding box center [485, 185] width 205 height 31
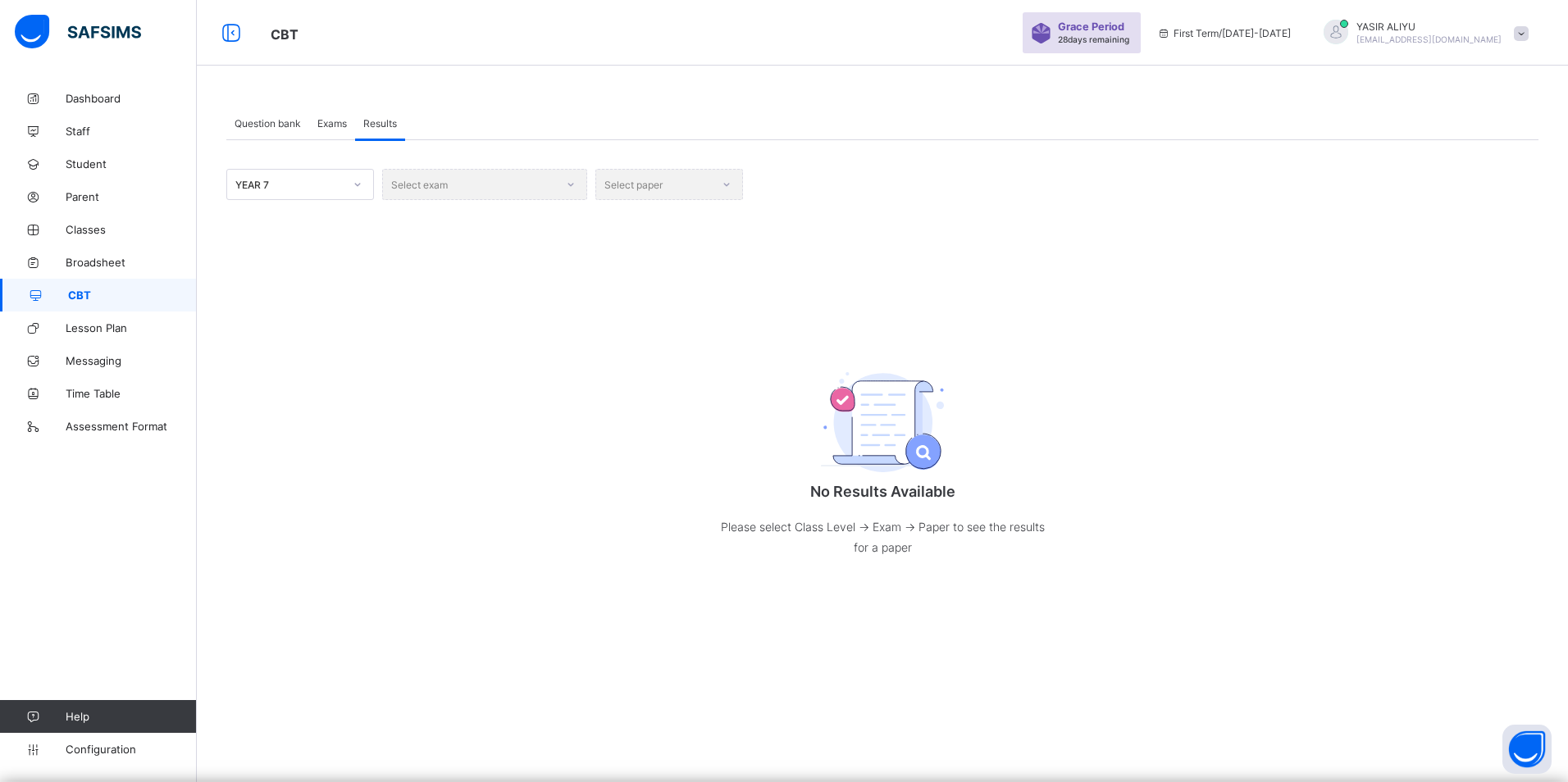
click at [555, 186] on div "Select exam" at bounding box center [485, 185] width 205 height 31
click at [428, 181] on div "Select exam" at bounding box center [485, 185] width 205 height 31
drag, startPoint x: 428, startPoint y: 181, endPoint x: 315, endPoint y: 184, distance: 113.0
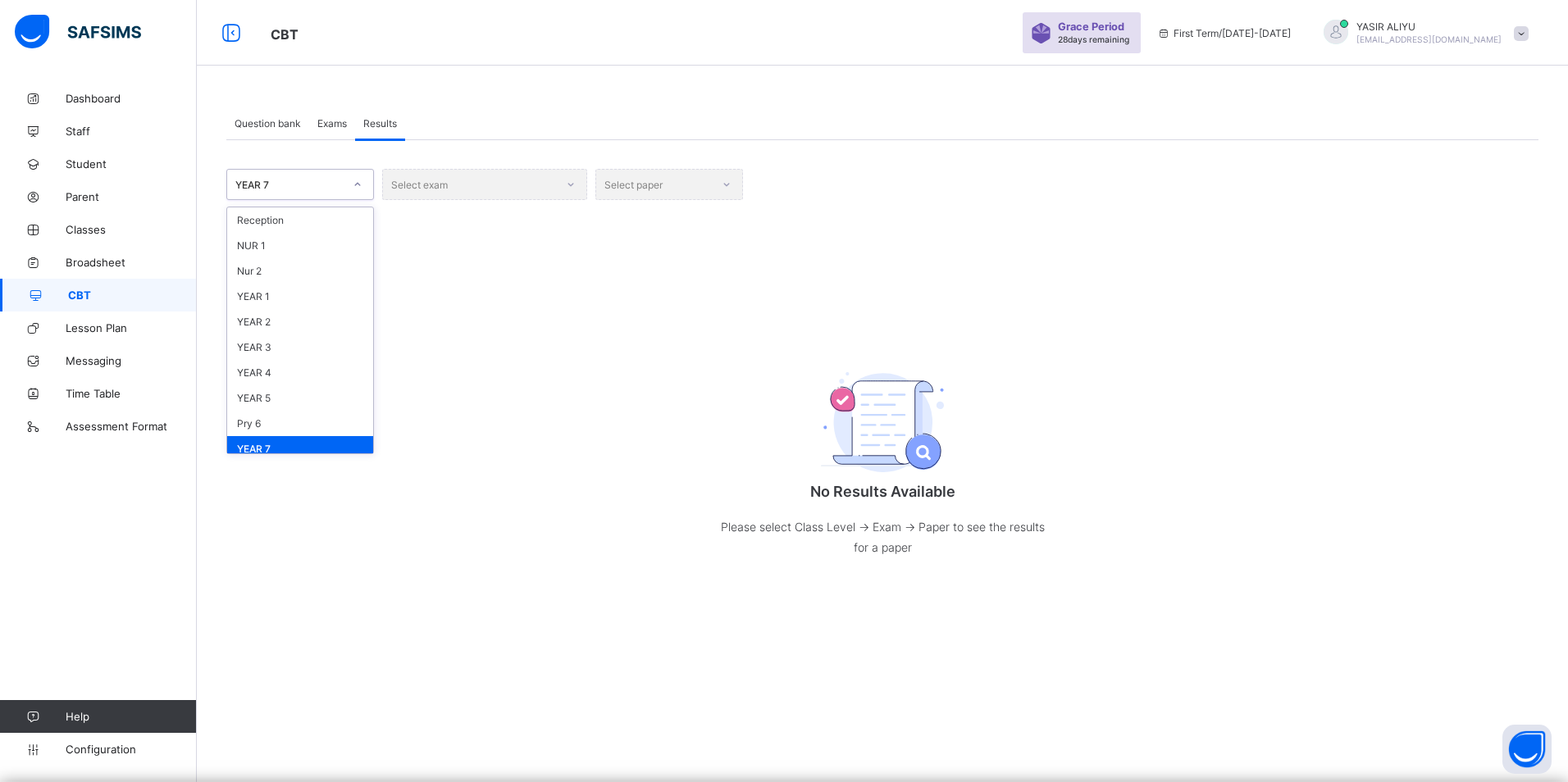
click at [315, 184] on div "YEAR 7" at bounding box center [289, 185] width 108 height 12
click at [264, 437] on div "YEAR 7" at bounding box center [300, 432] width 146 height 25
click at [556, 188] on div "Select exam" at bounding box center [485, 185] width 205 height 31
click at [550, 185] on div "Select exam" at bounding box center [485, 185] width 205 height 31
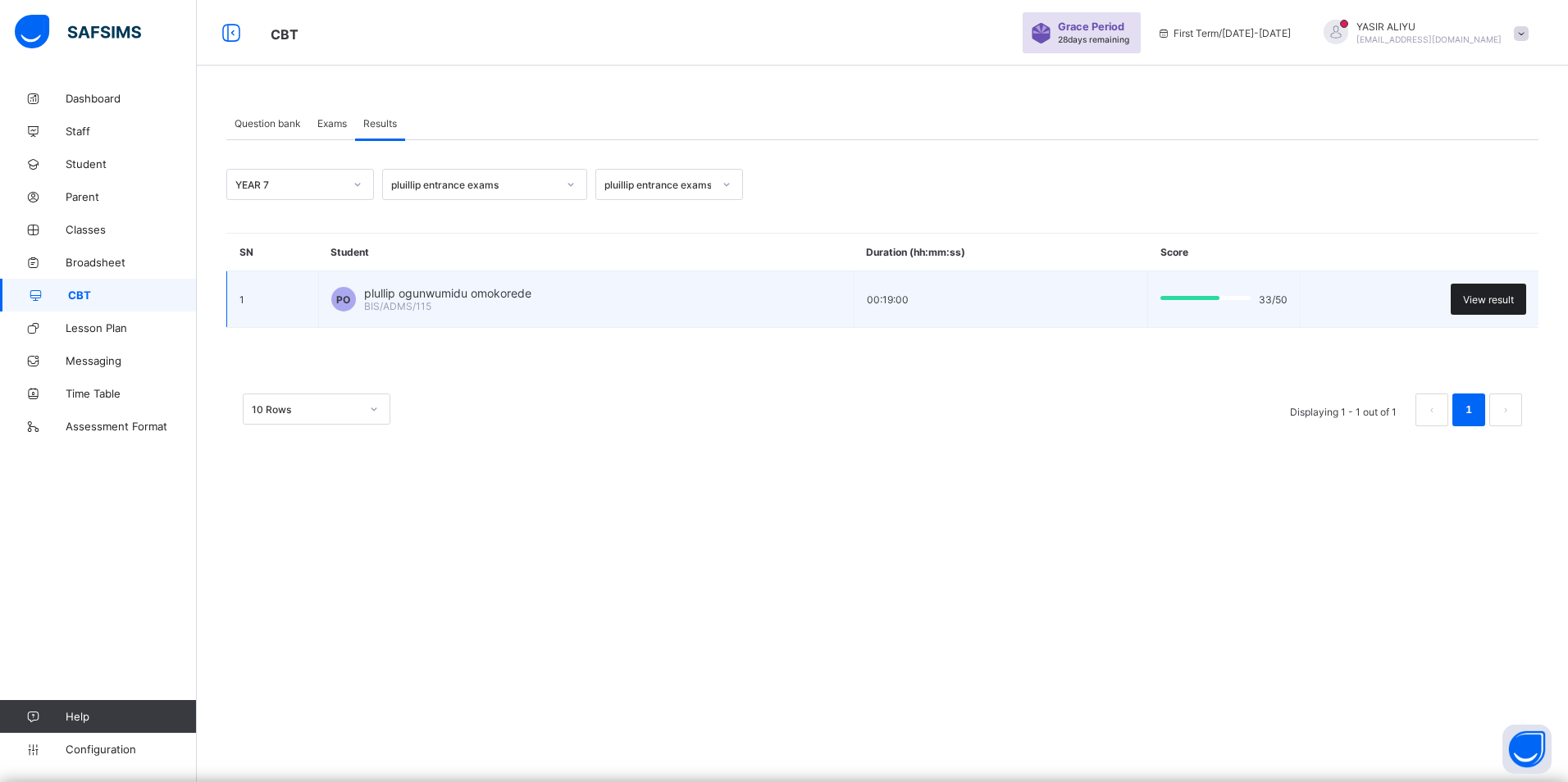
click at [1468, 299] on span "View result" at bounding box center [1488, 300] width 51 height 12
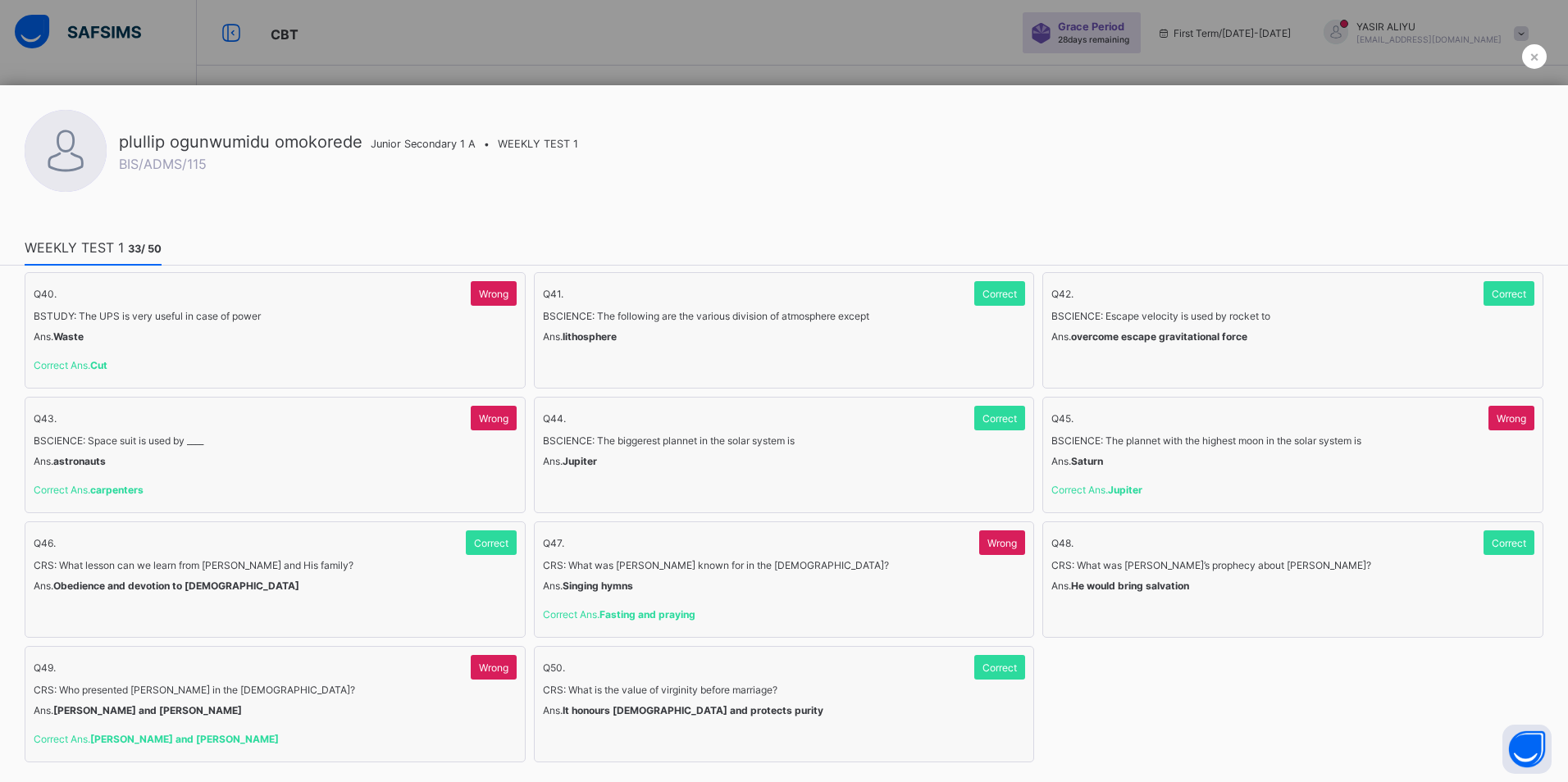
scroll to position [1581, 0]
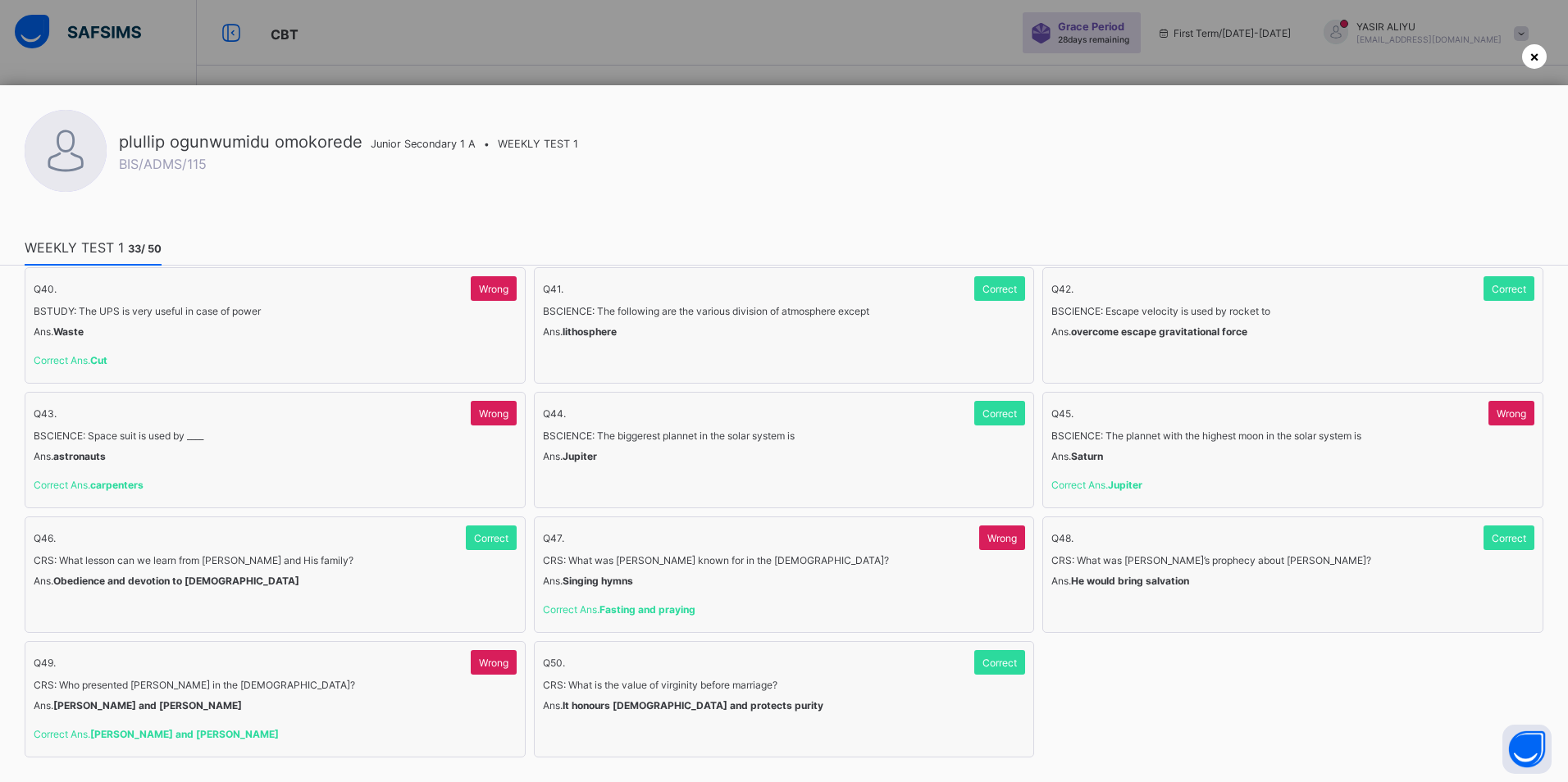
click at [1544, 59] on div "×" at bounding box center [1534, 56] width 24 height 24
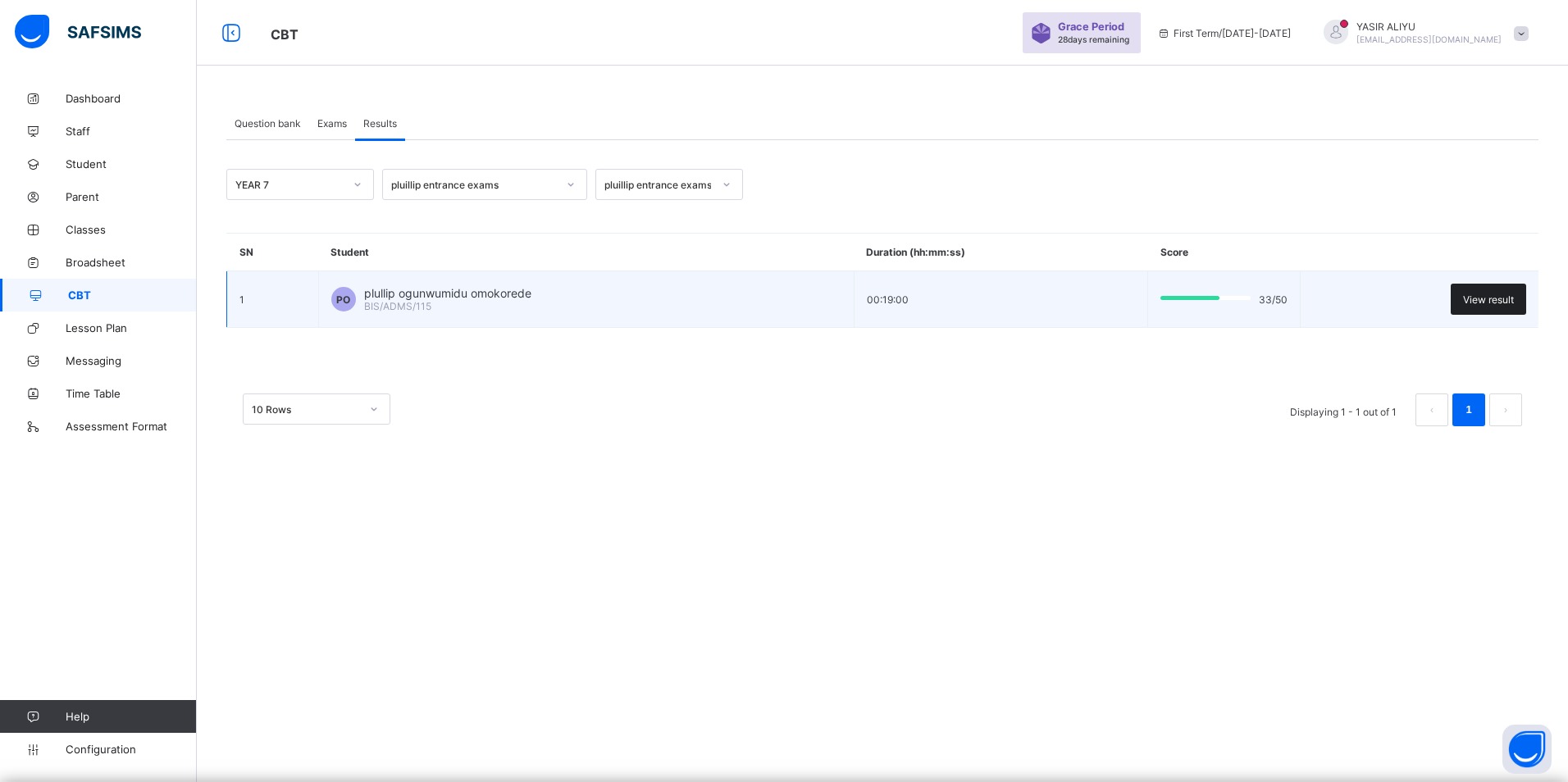
click at [1481, 296] on span "View result" at bounding box center [1488, 300] width 51 height 12
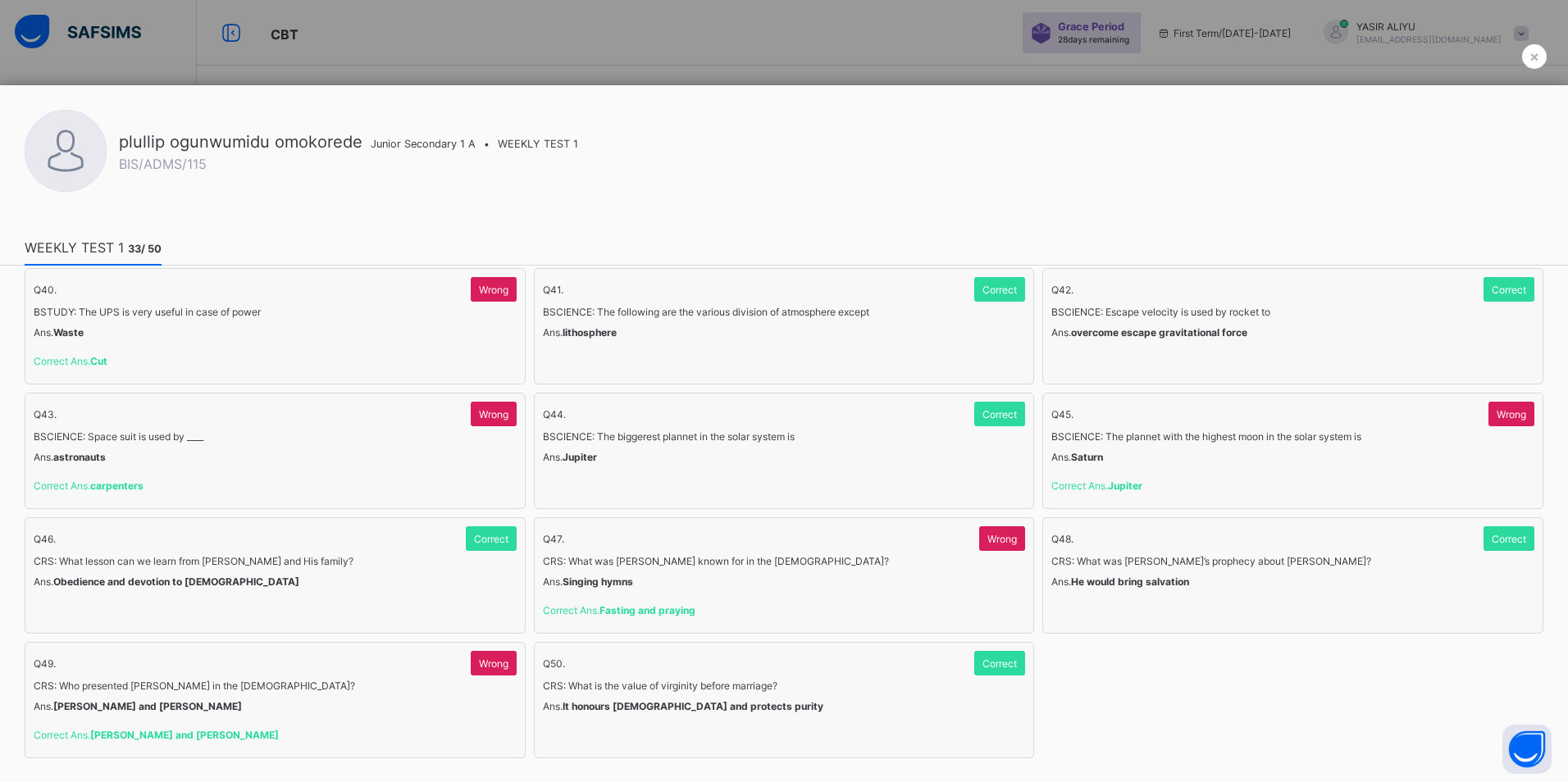
scroll to position [1581, 0]
click at [1537, 54] on span "×" at bounding box center [1534, 56] width 10 height 17
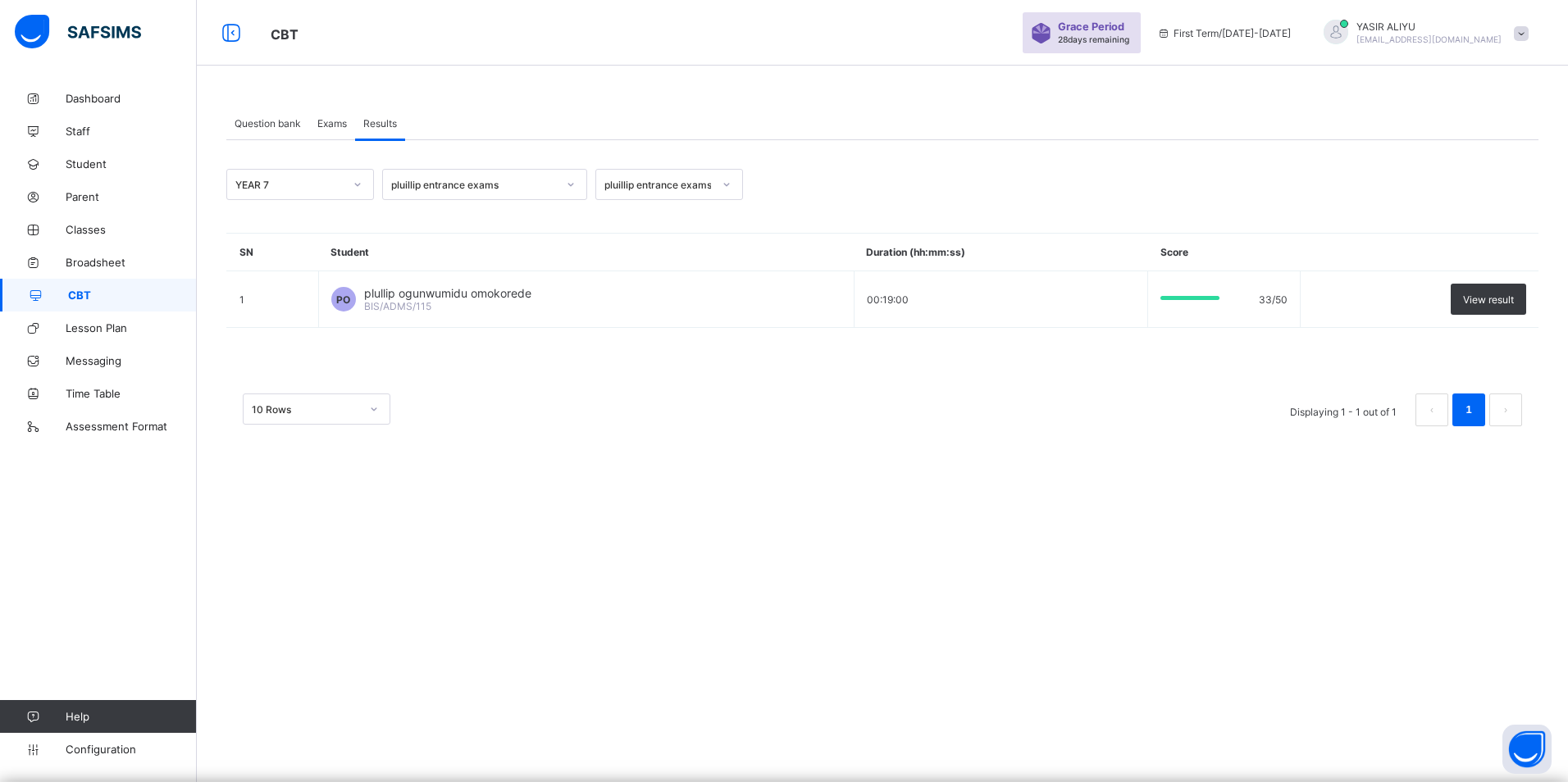
scroll to position [0, 0]
